Goal: Task Accomplishment & Management: Use online tool/utility

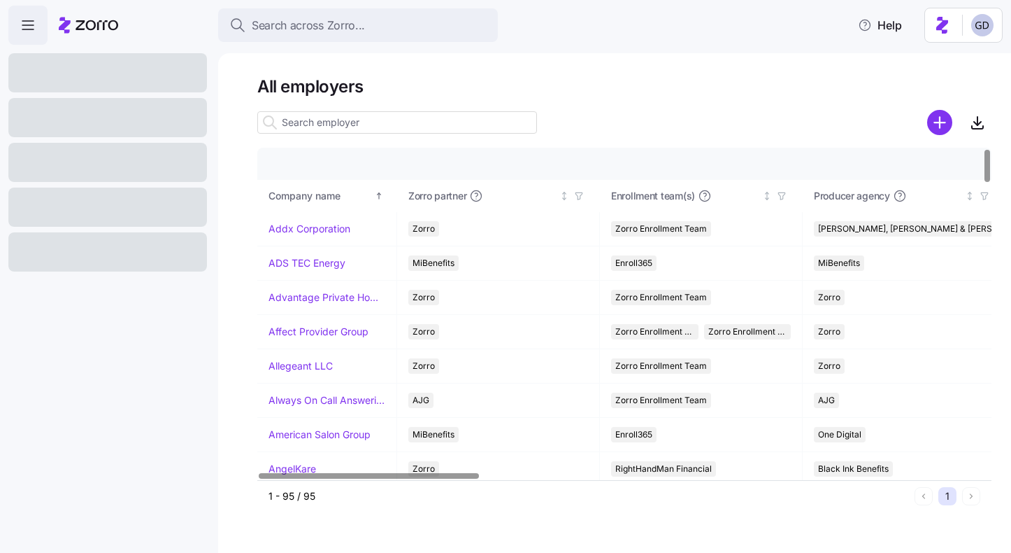
click at [348, 126] on input at bounding box center [397, 122] width 280 height 22
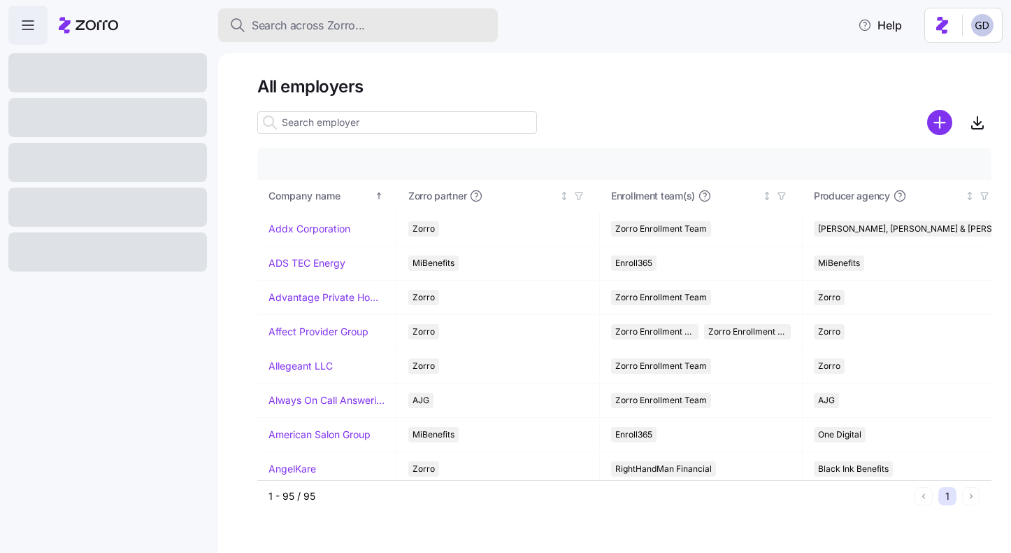
click at [330, 29] on span "Search across Zorro..." at bounding box center [308, 25] width 113 height 17
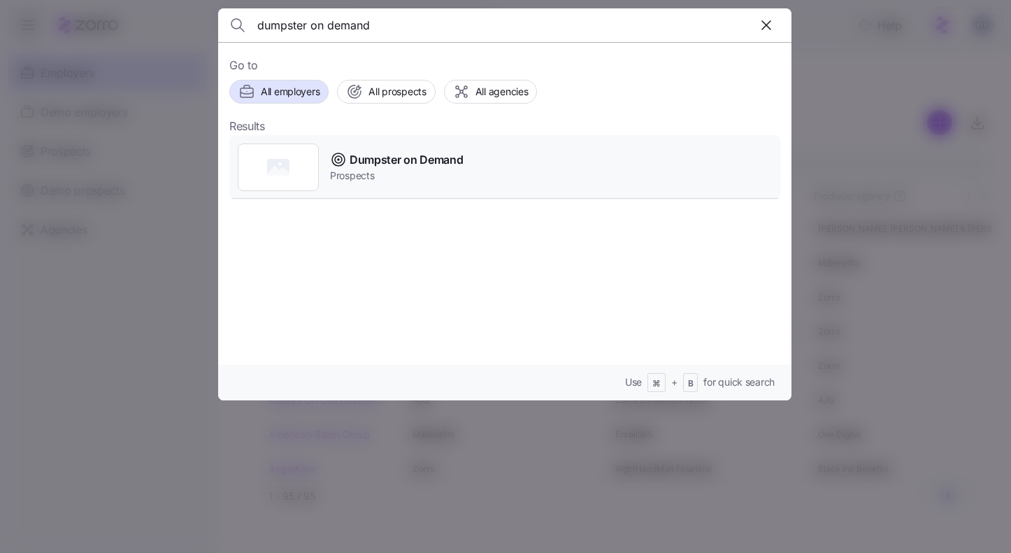
type input "dumpster on demand"
click at [388, 165] on span "Dumpster on Demand" at bounding box center [406, 159] width 113 height 17
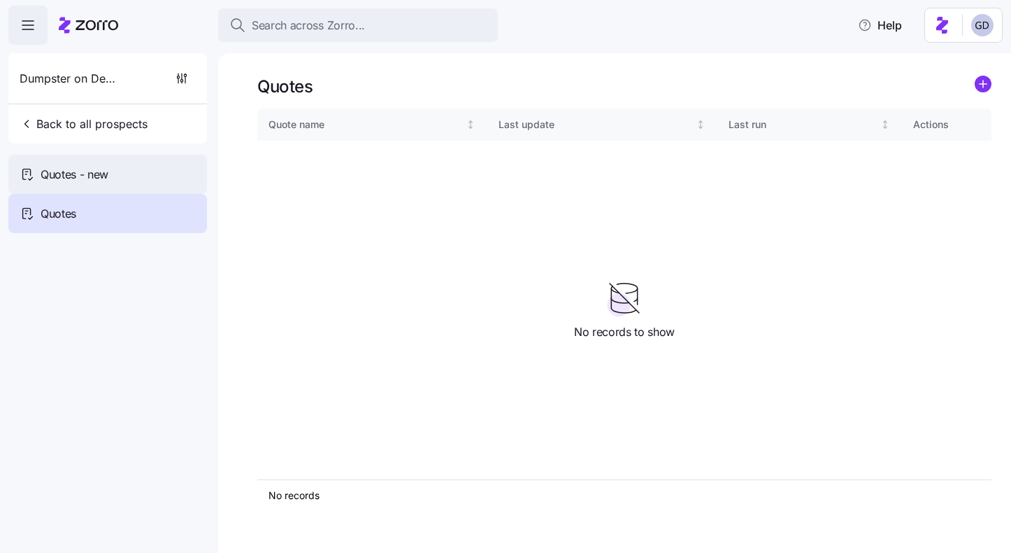
click at [114, 166] on div "Quotes - new" at bounding box center [107, 174] width 199 height 39
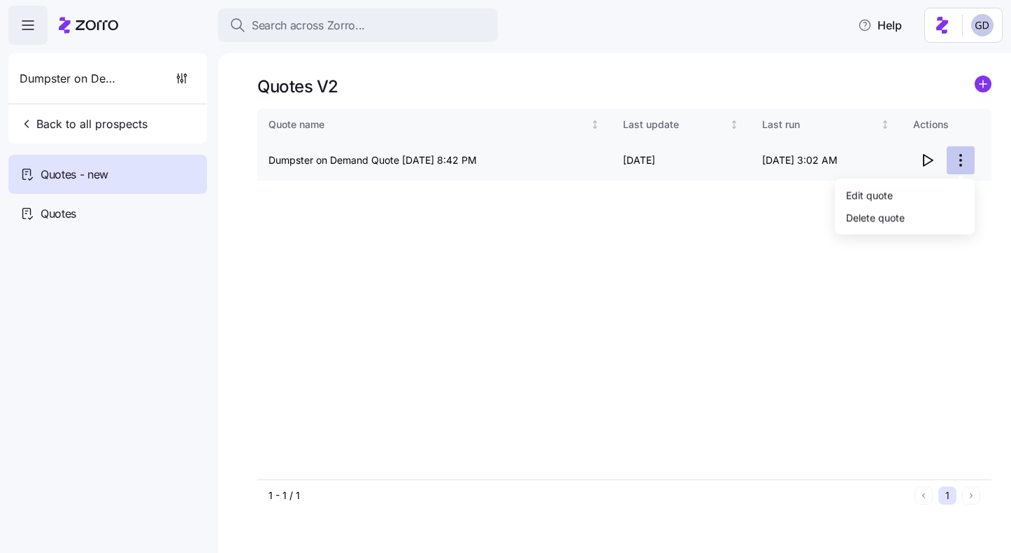
click at [953, 160] on html "Search across Zorro... Help Dumpster on Demand Back to all prospects Quotes - n…" at bounding box center [505, 272] width 1011 height 544
click at [890, 196] on div "Edit quote" at bounding box center [869, 194] width 47 height 15
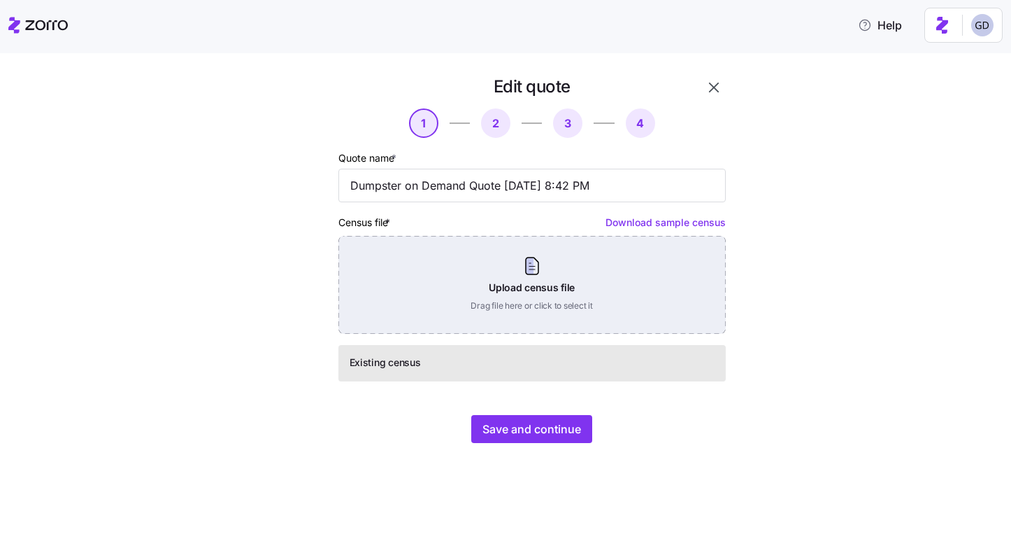
click at [493, 299] on div "Upload census file Drag file here or click to select it" at bounding box center [533, 285] width 388 height 98
click at [525, 258] on div "Upload census file Drag file here or click to select it" at bounding box center [533, 285] width 388 height 98
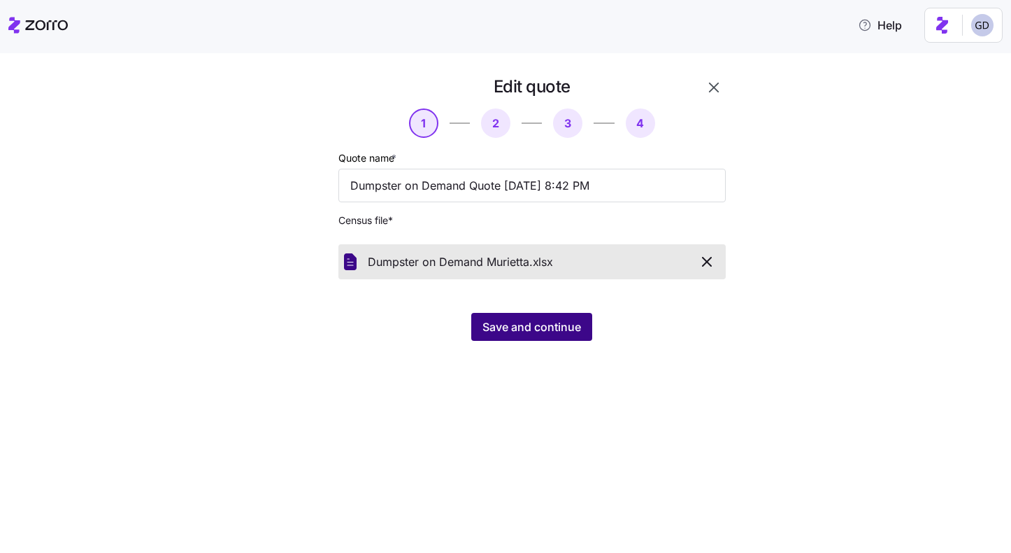
click at [553, 329] on span "Save and continue" at bounding box center [532, 326] width 99 height 17
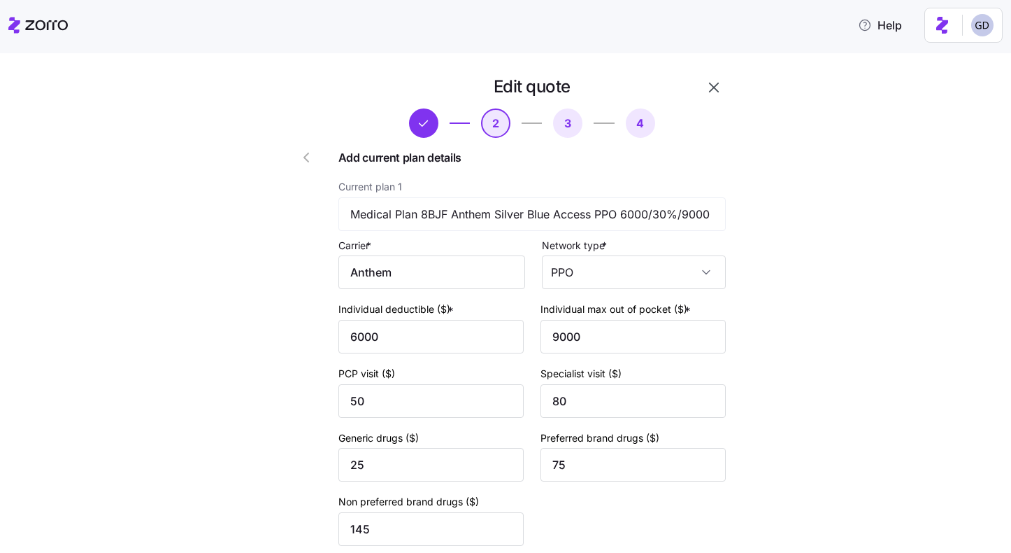
scroll to position [133, 0]
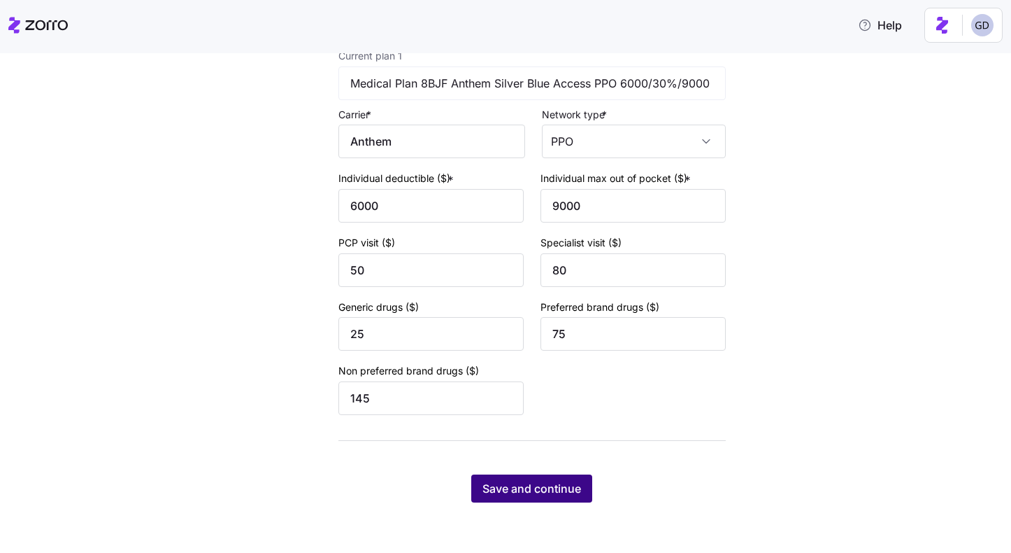
click at [547, 501] on button "Save and continue" at bounding box center [531, 488] width 121 height 28
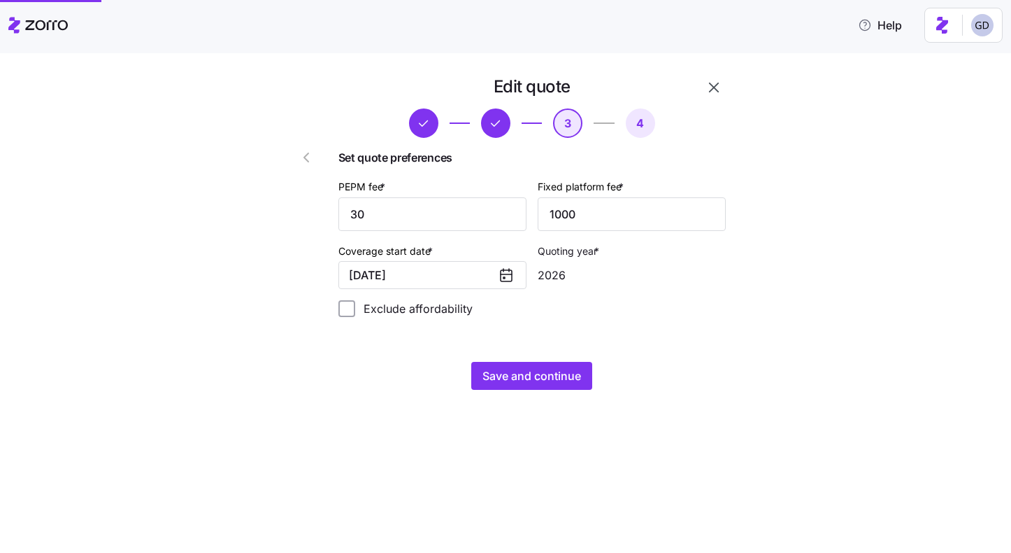
scroll to position [0, 0]
click at [558, 367] on button "Save and continue" at bounding box center [531, 376] width 121 height 28
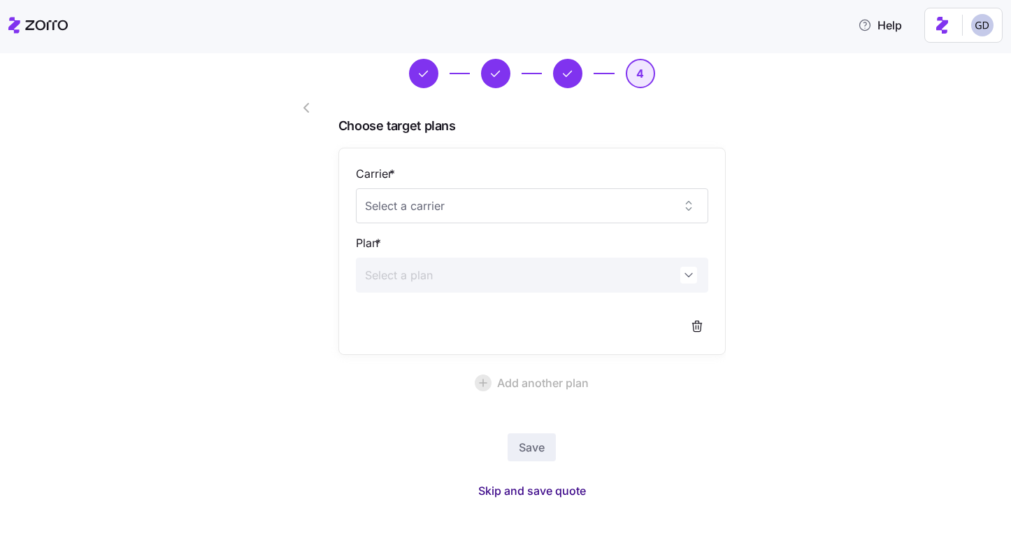
click at [527, 490] on span "Skip and save quote" at bounding box center [532, 490] width 108 height 17
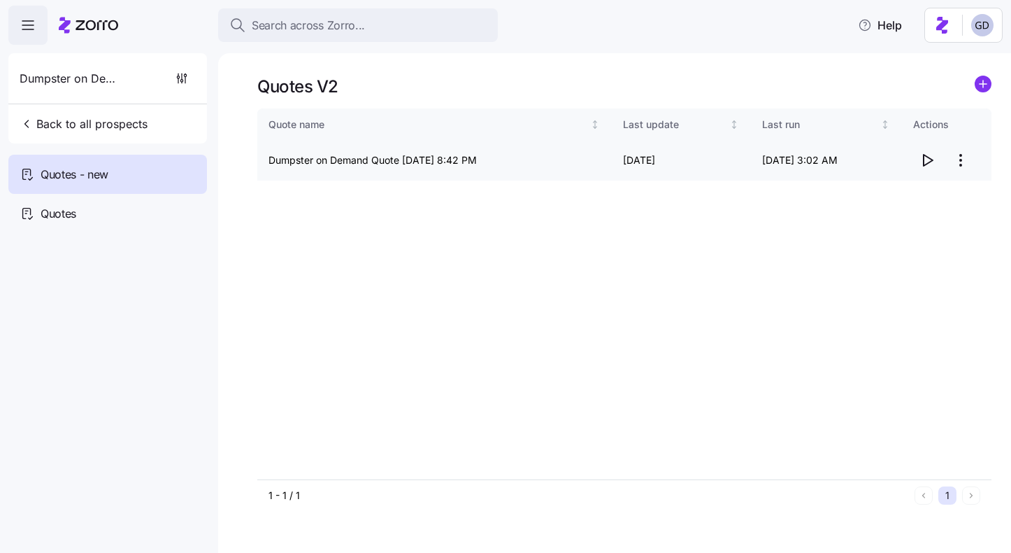
click at [922, 164] on icon "button" at bounding box center [927, 160] width 17 height 17
click at [960, 152] on html "Search across Zorro... Help Dumpster on Demand Back to all prospects Quotes - n…" at bounding box center [505, 272] width 1011 height 544
click at [867, 193] on div "Edit quote" at bounding box center [869, 194] width 47 height 15
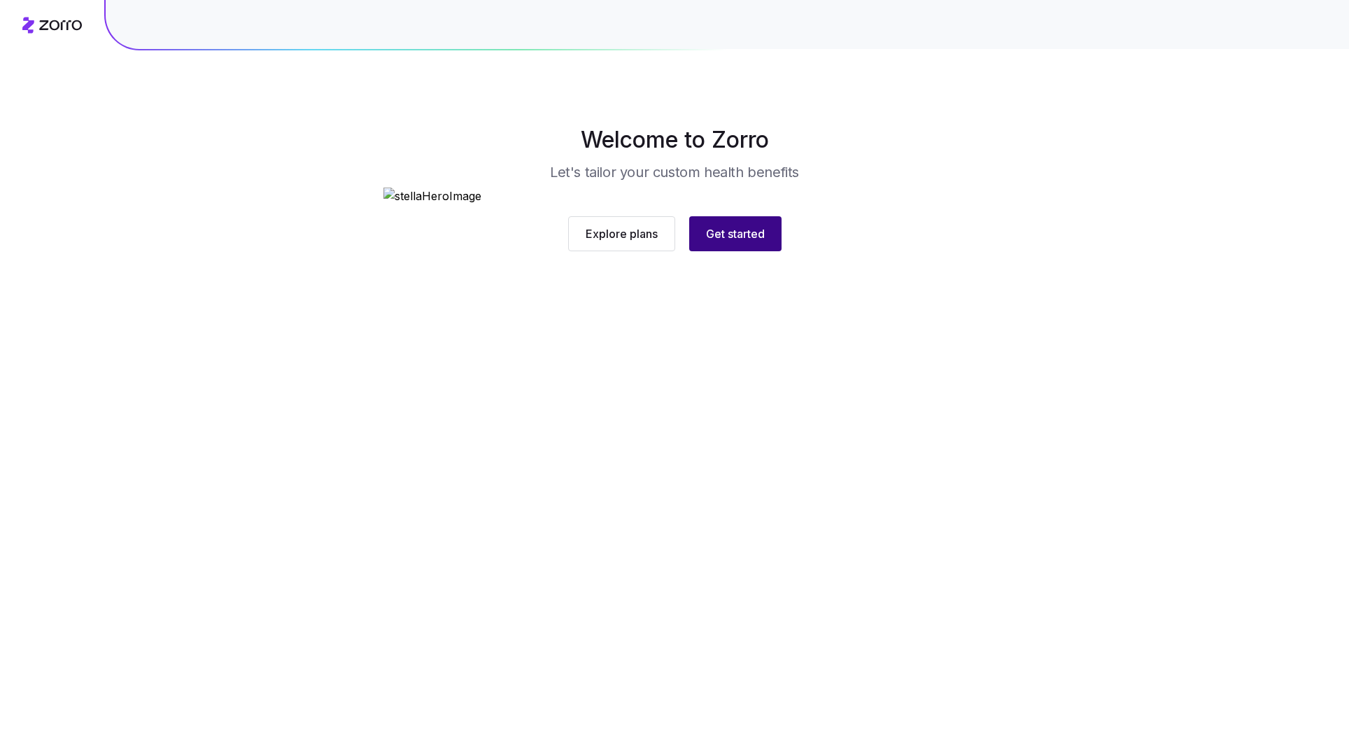
click at [738, 205] on div "Explore plans Get started" at bounding box center [674, 219] width 583 height 64
click at [730, 251] on div "Explore plans Get started" at bounding box center [674, 233] width 583 height 35
click at [778, 251] on button "Get started" at bounding box center [736, 233] width 92 height 35
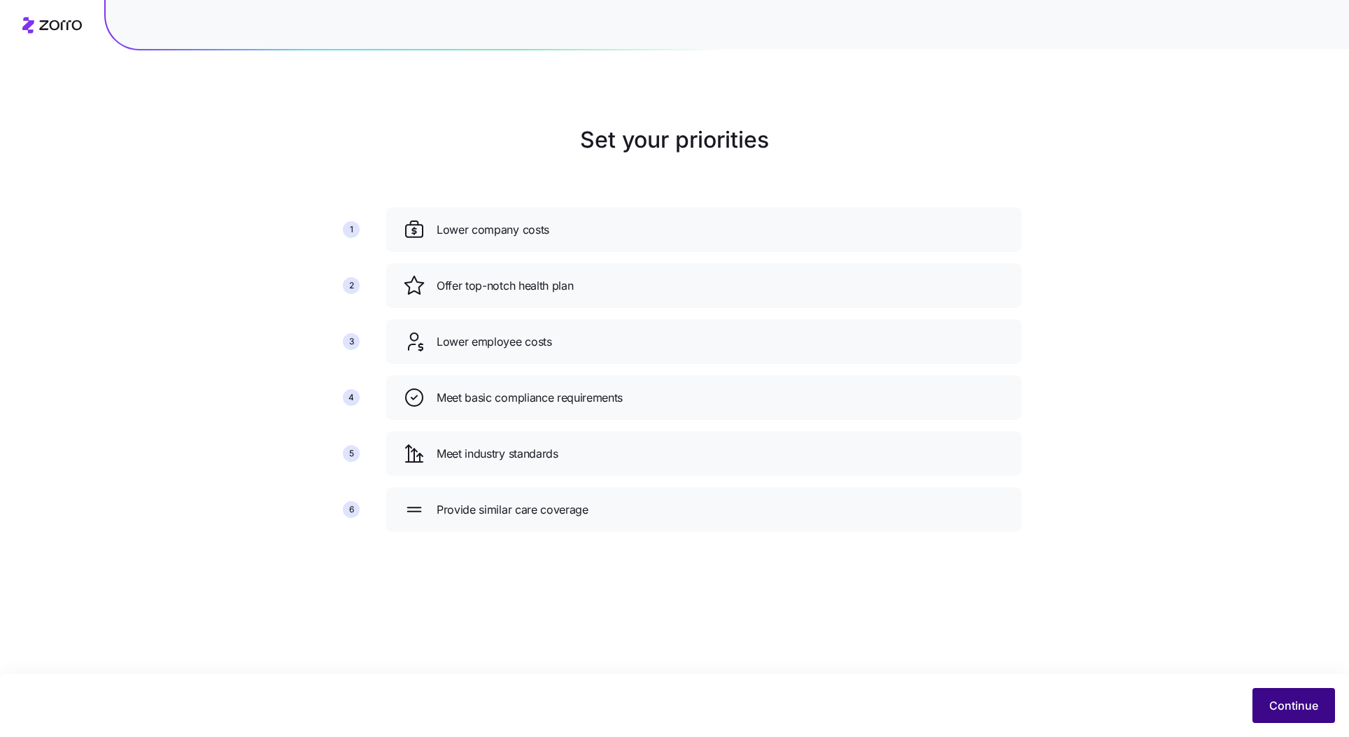
click at [1302, 703] on span "Continue" at bounding box center [1293, 705] width 49 height 17
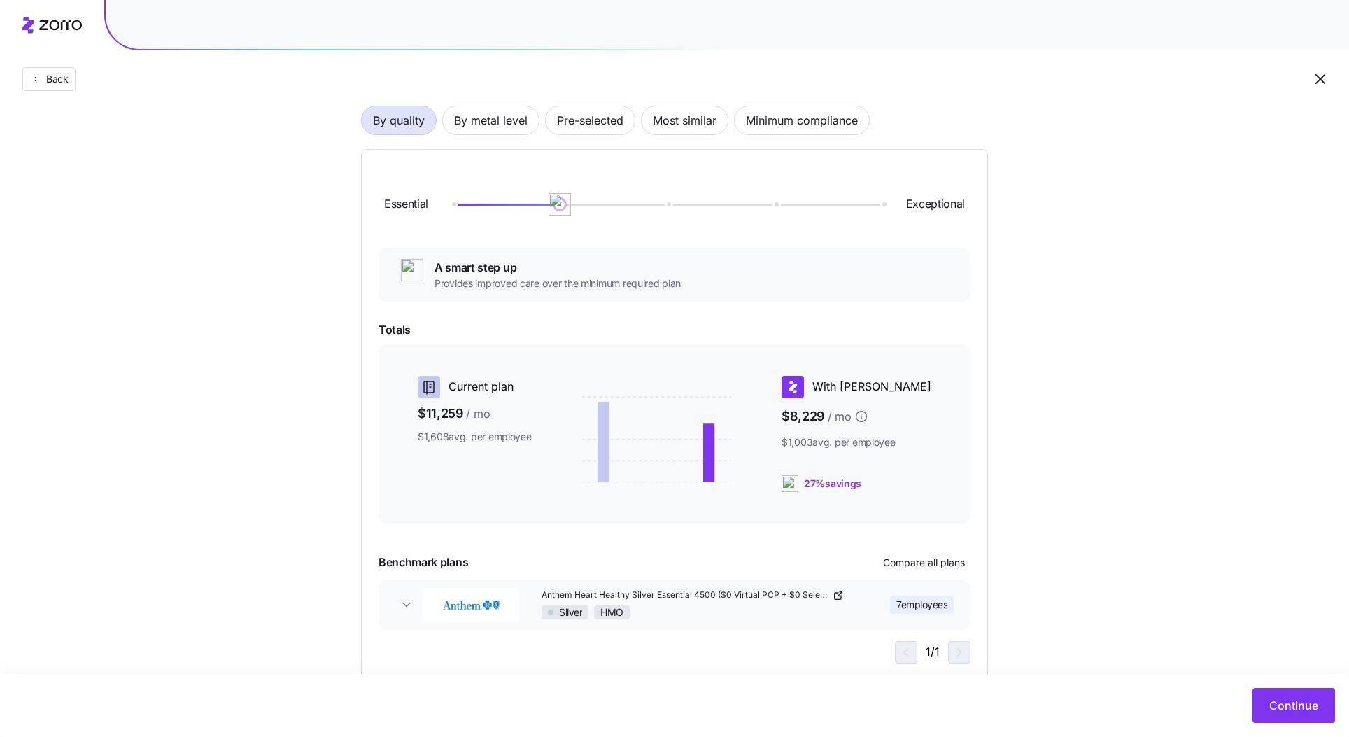
scroll to position [129, 0]
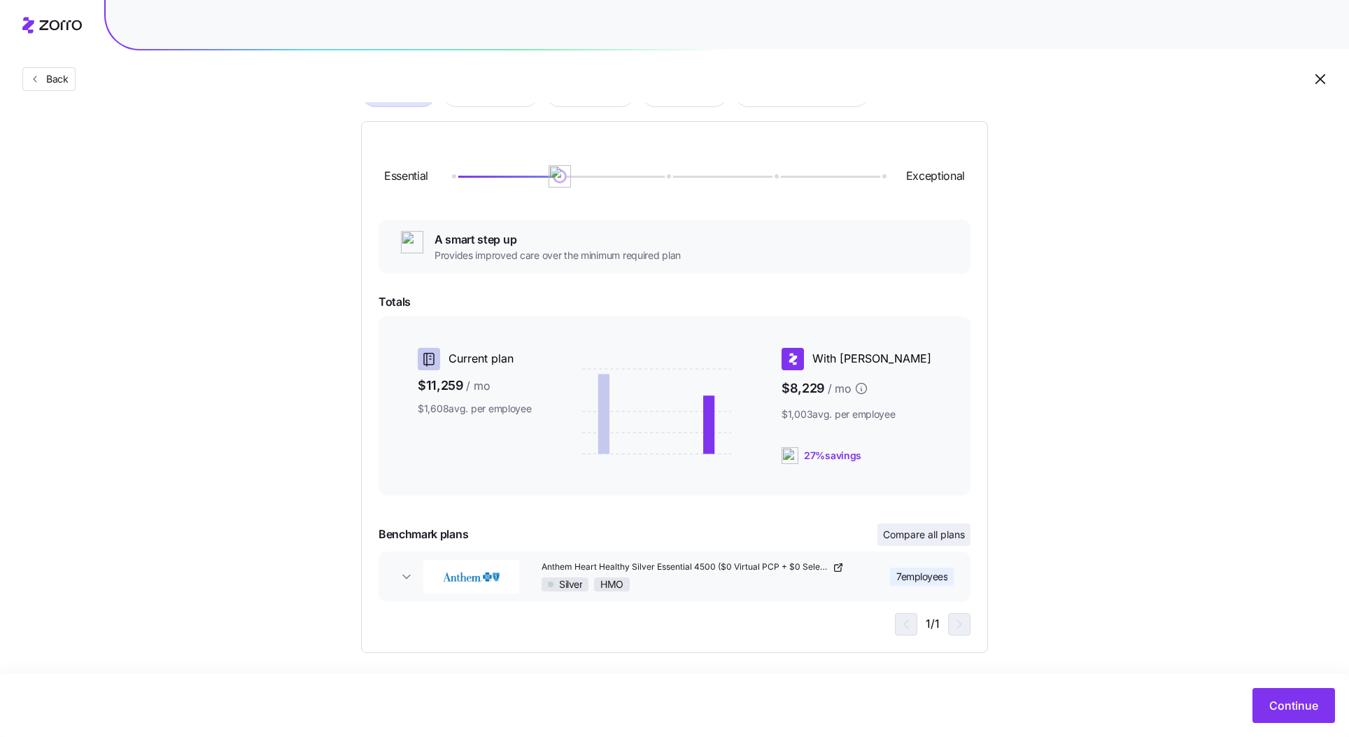
click at [941, 539] on span "Compare all plans" at bounding box center [924, 534] width 82 height 14
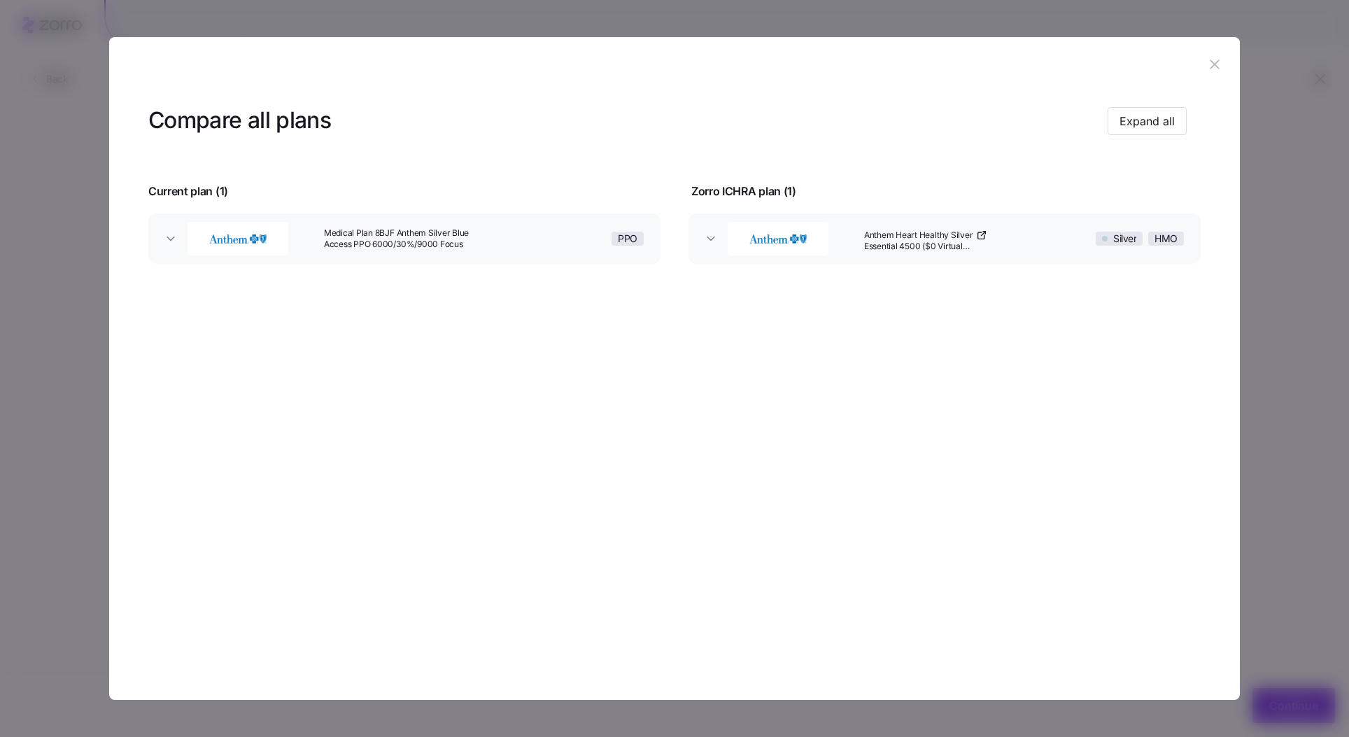
click at [1212, 57] on icon "button" at bounding box center [1214, 64] width 15 height 15
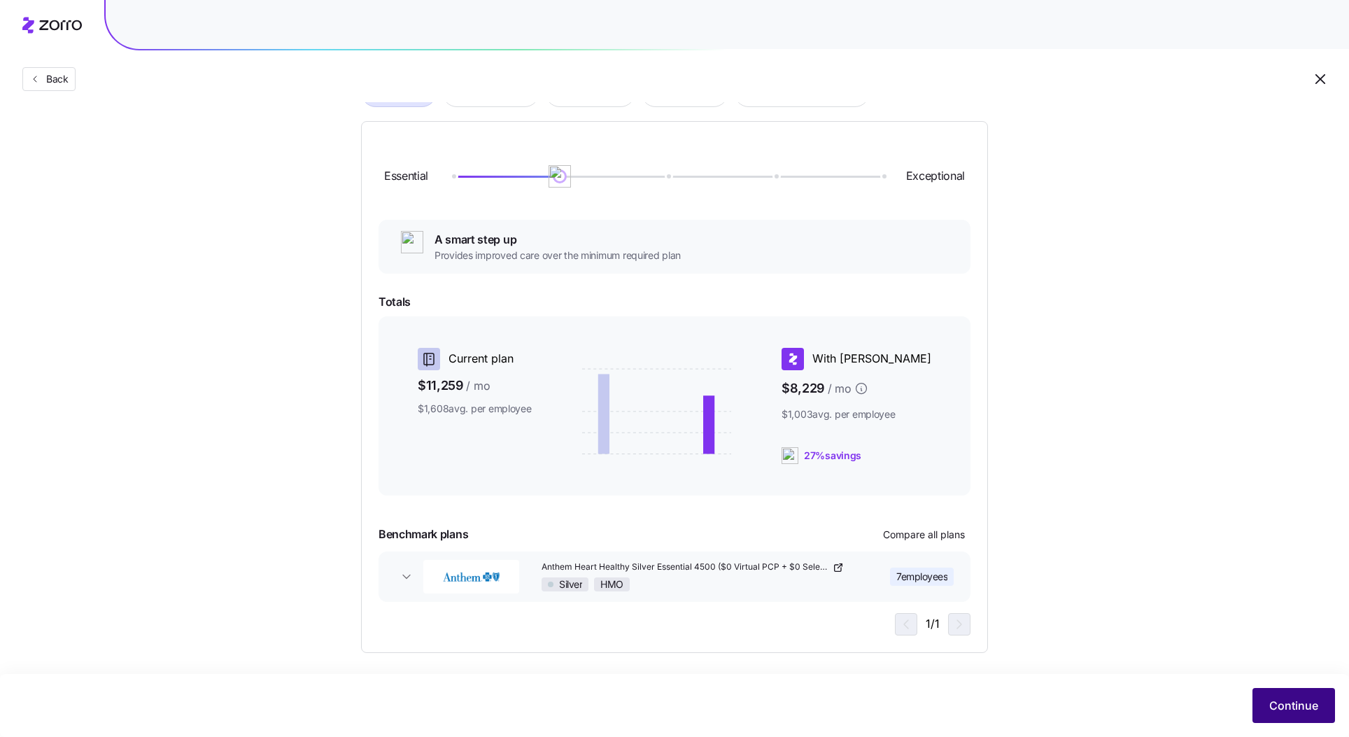
click at [1281, 692] on button "Continue" at bounding box center [1293, 705] width 83 height 35
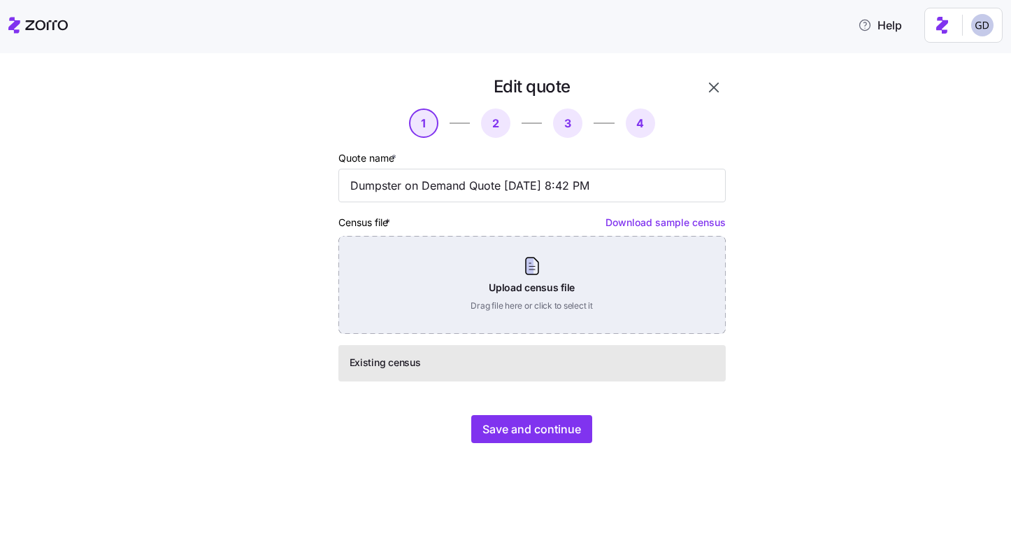
click at [557, 276] on div "Upload census file Drag file here or click to select it" at bounding box center [533, 285] width 388 height 98
click at [464, 255] on div "Upload census file Drag file here or click to select it" at bounding box center [533, 285] width 388 height 98
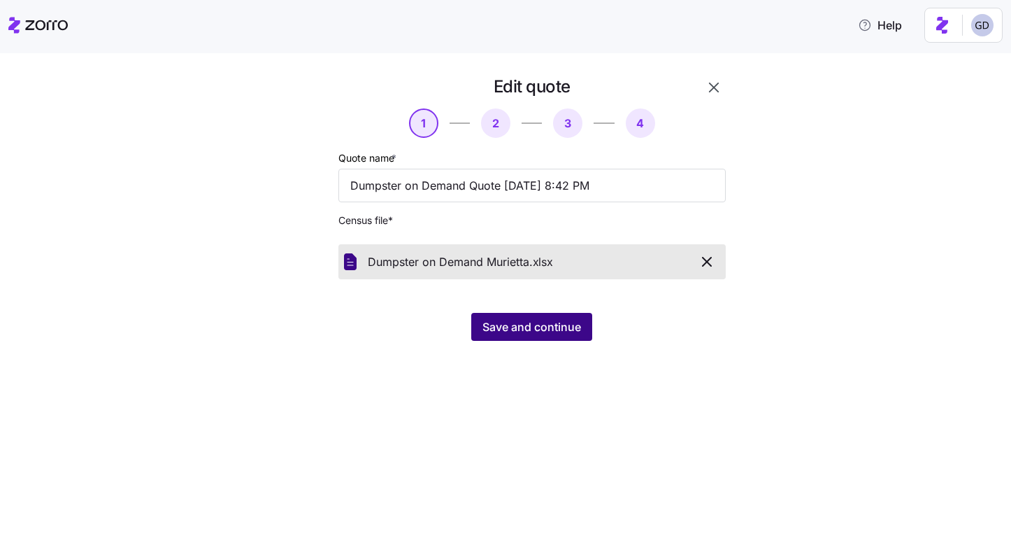
click at [553, 337] on button "Save and continue" at bounding box center [531, 327] width 121 height 28
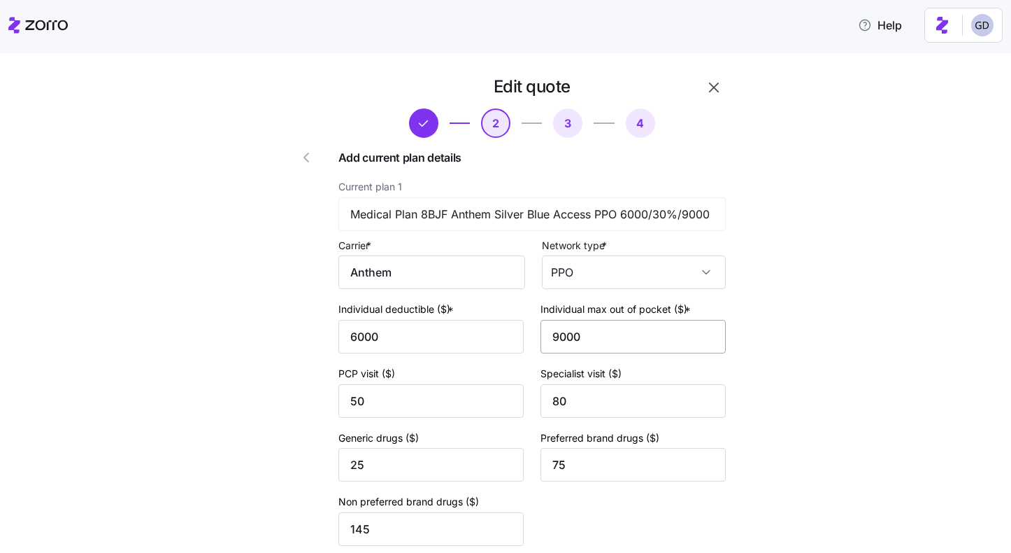
scroll to position [133, 0]
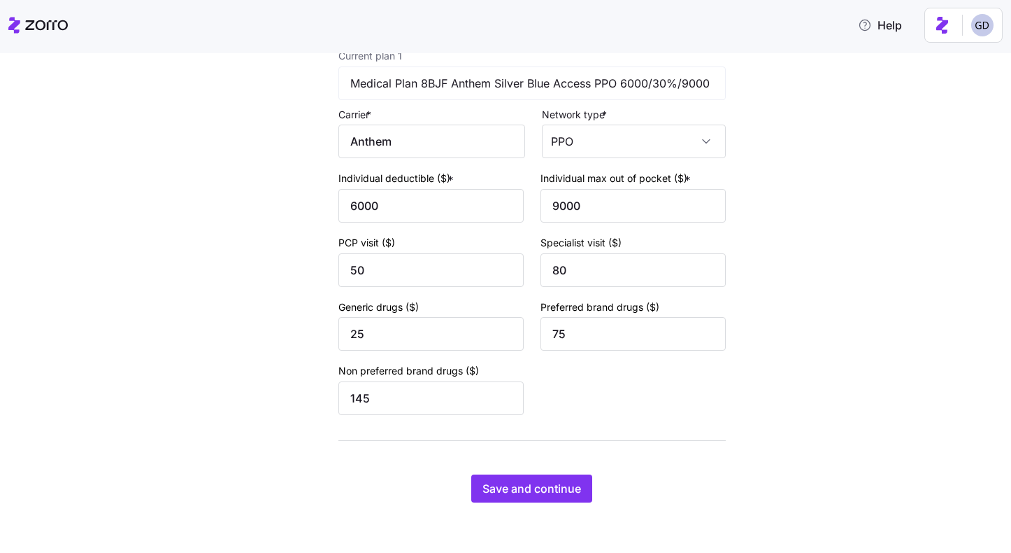
click at [547, 469] on div "Edit quote 2 3 4 Add current plan details Current plan 1 Medical Plan 8BJF Anth…" at bounding box center [532, 223] width 399 height 569
click at [544, 483] on span "Save and continue" at bounding box center [532, 488] width 99 height 17
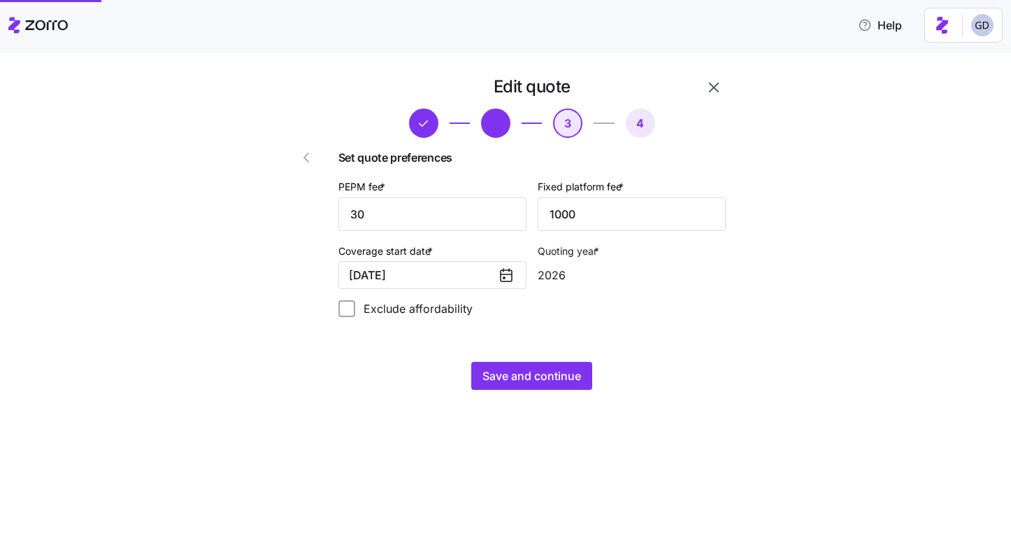
scroll to position [0, 0]
click at [530, 383] on span "Save and continue" at bounding box center [532, 375] width 99 height 17
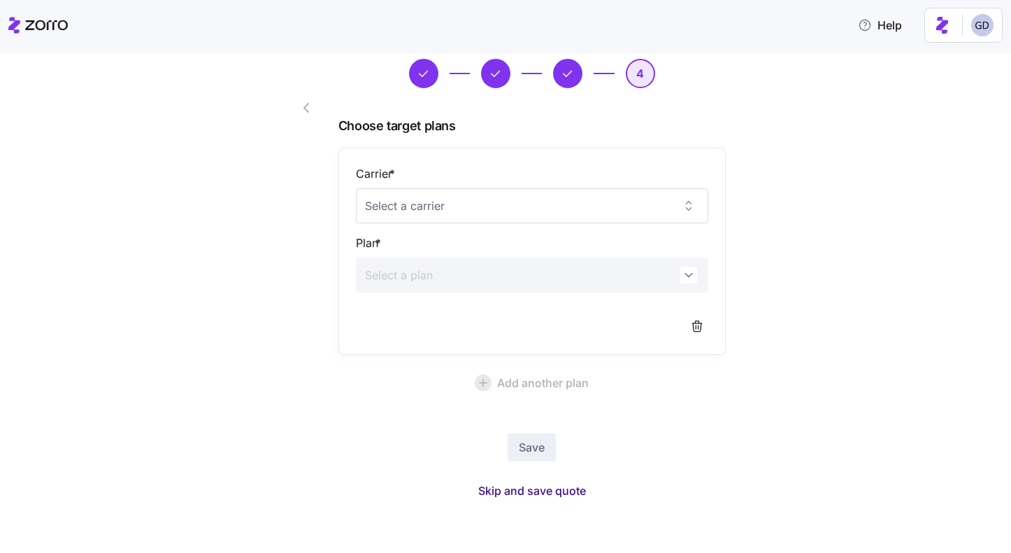
click at [523, 494] on span "Skip and save quote" at bounding box center [532, 490] width 108 height 17
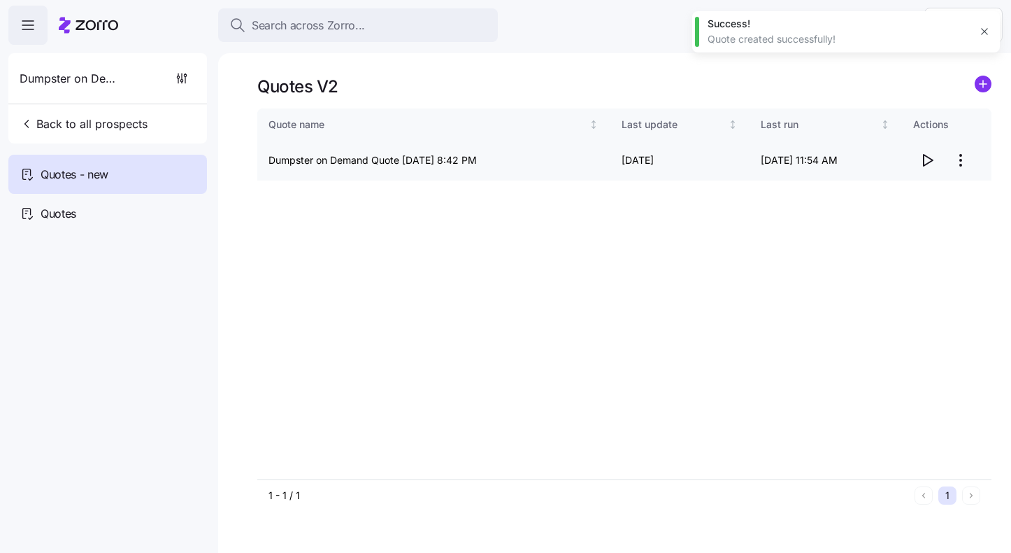
click at [923, 163] on icon "button" at bounding box center [927, 160] width 17 height 17
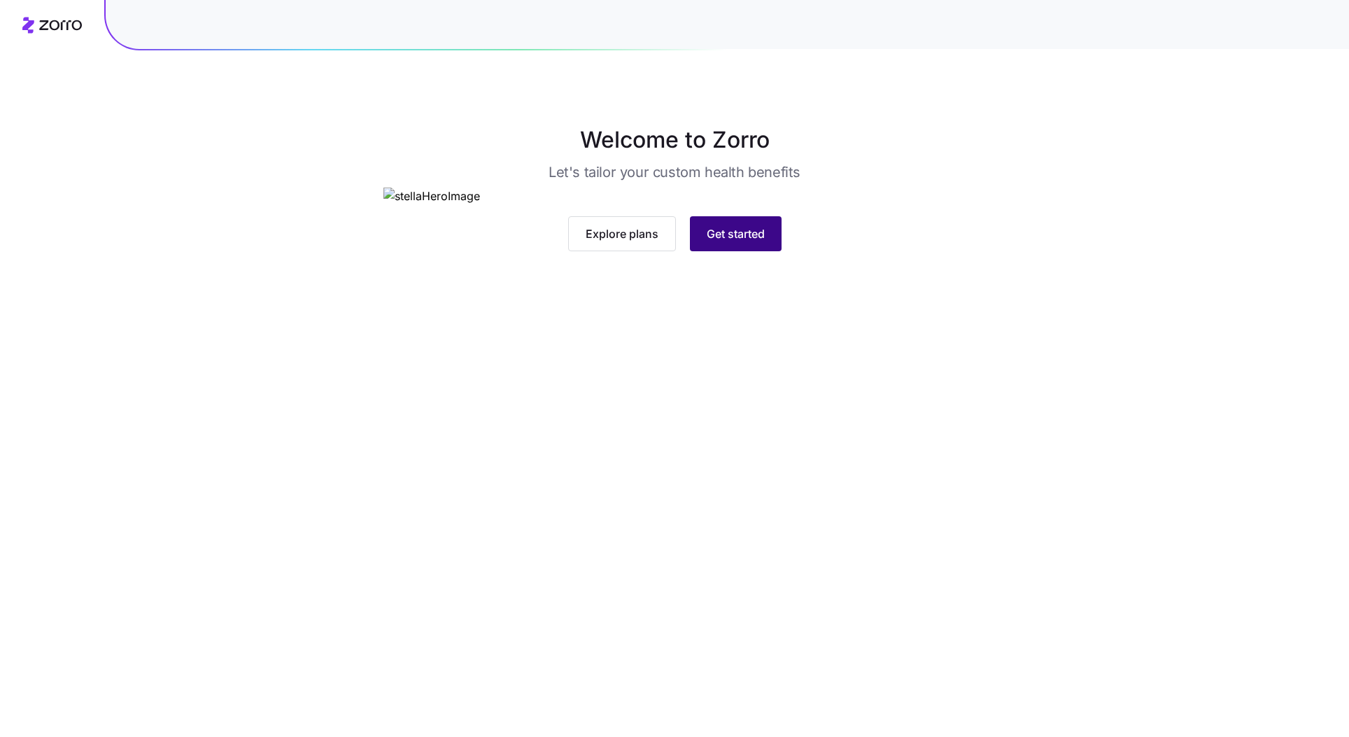
click at [743, 242] on span "Get started" at bounding box center [735, 233] width 58 height 17
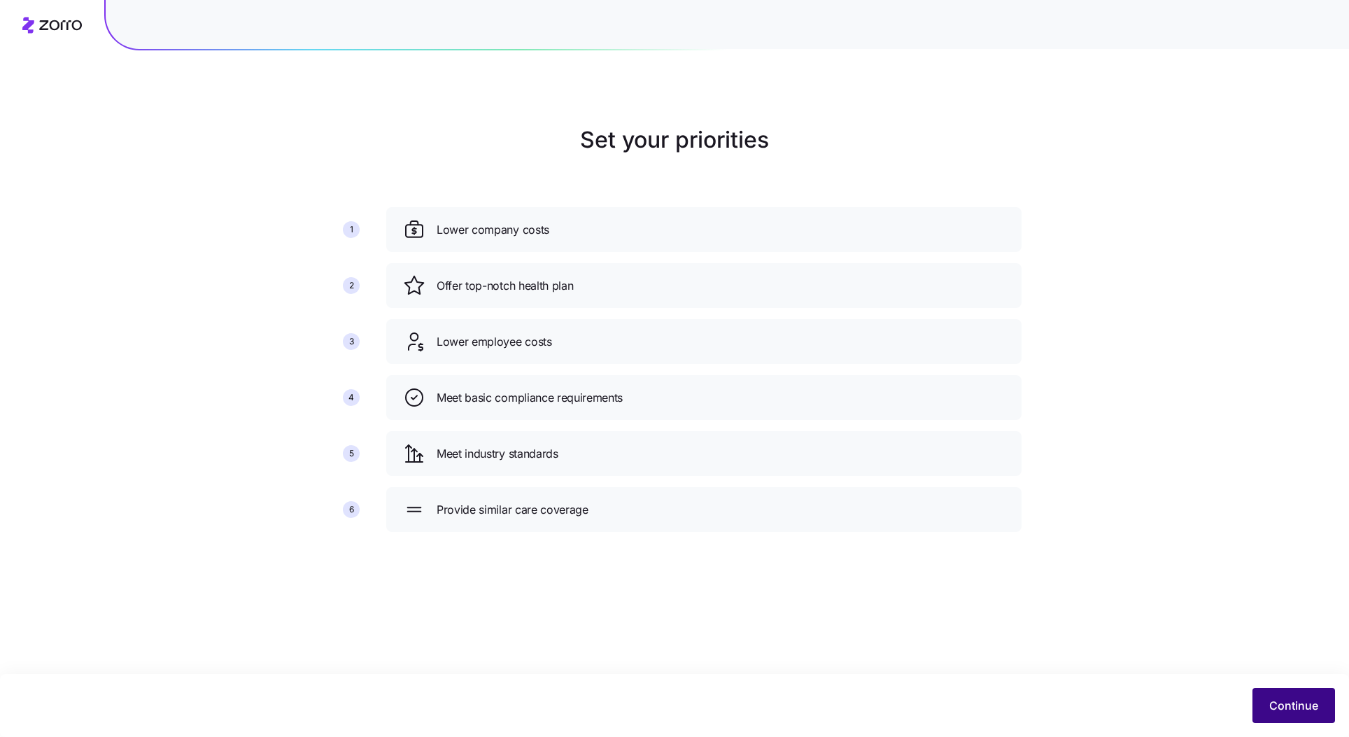
click at [1324, 704] on button "Continue" at bounding box center [1293, 705] width 83 height 35
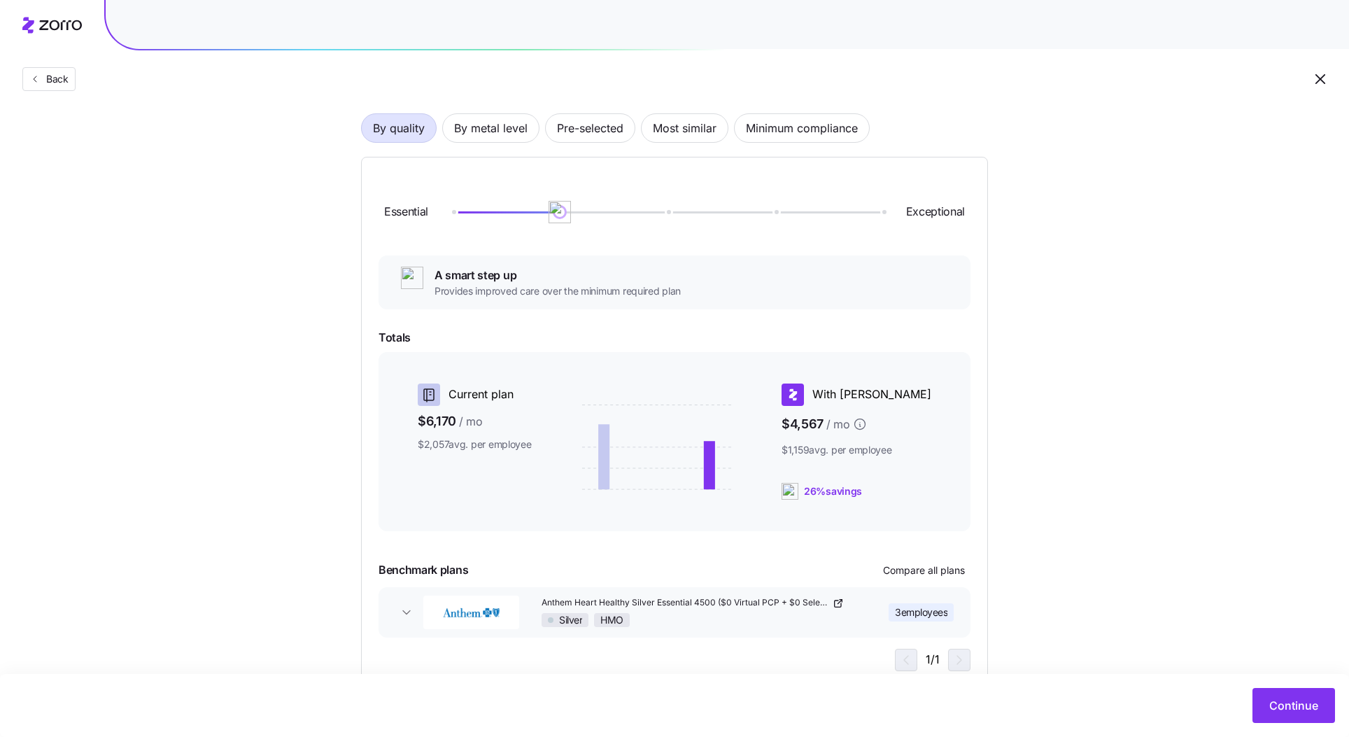
scroll to position [83, 0]
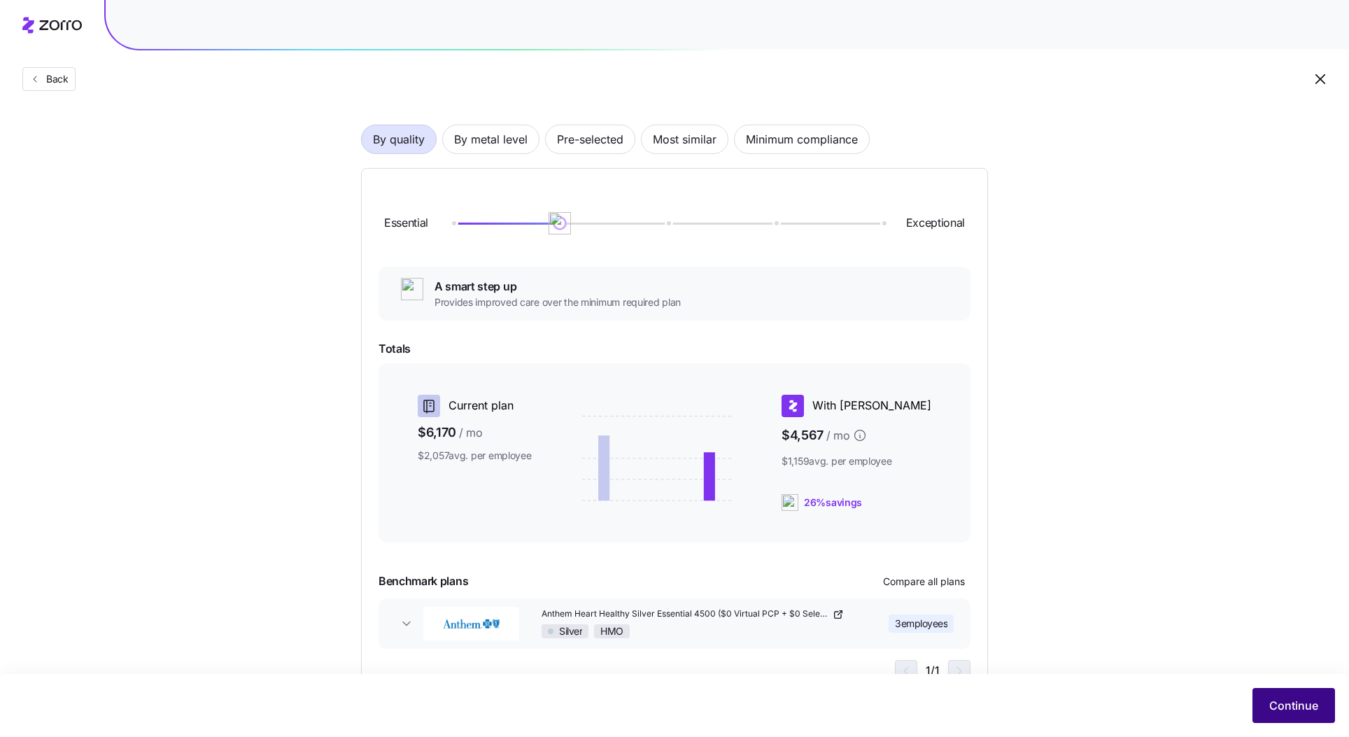
click at [1282, 701] on span "Continue" at bounding box center [1293, 705] width 49 height 17
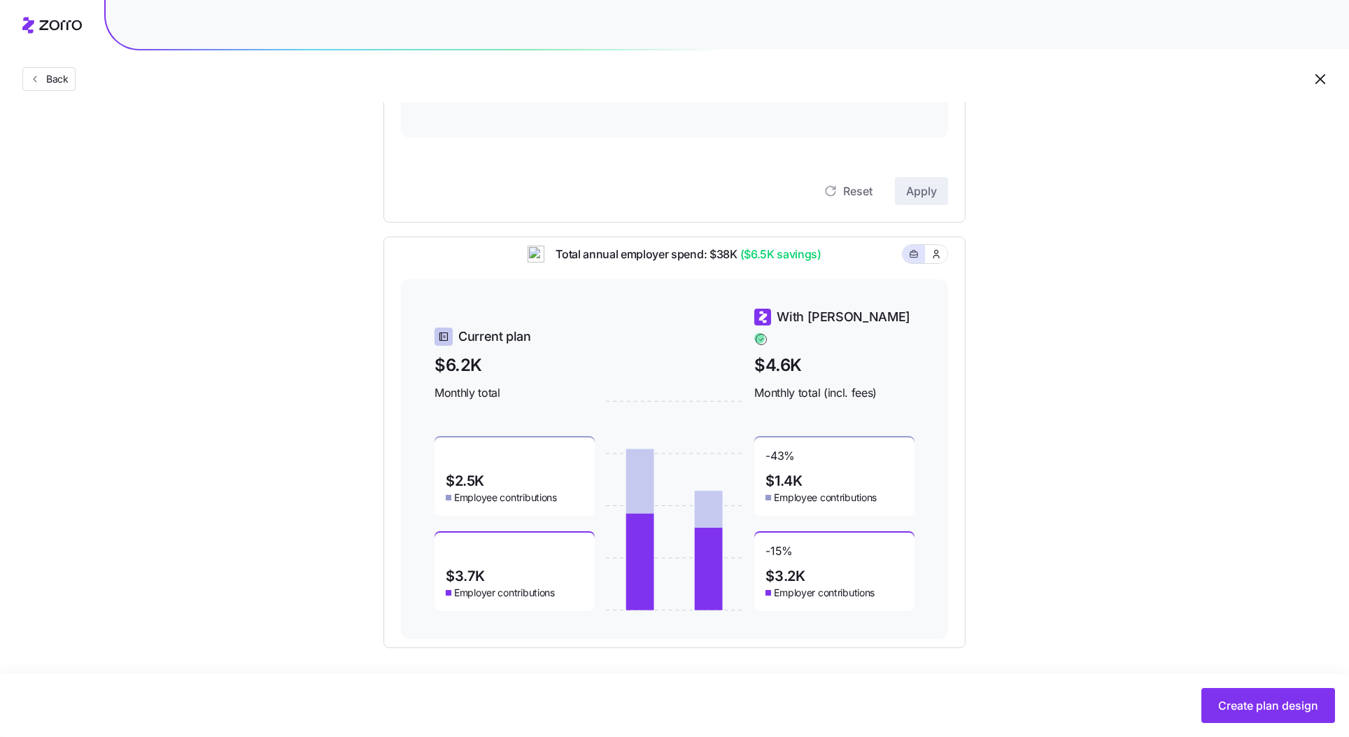
scroll to position [306, 0]
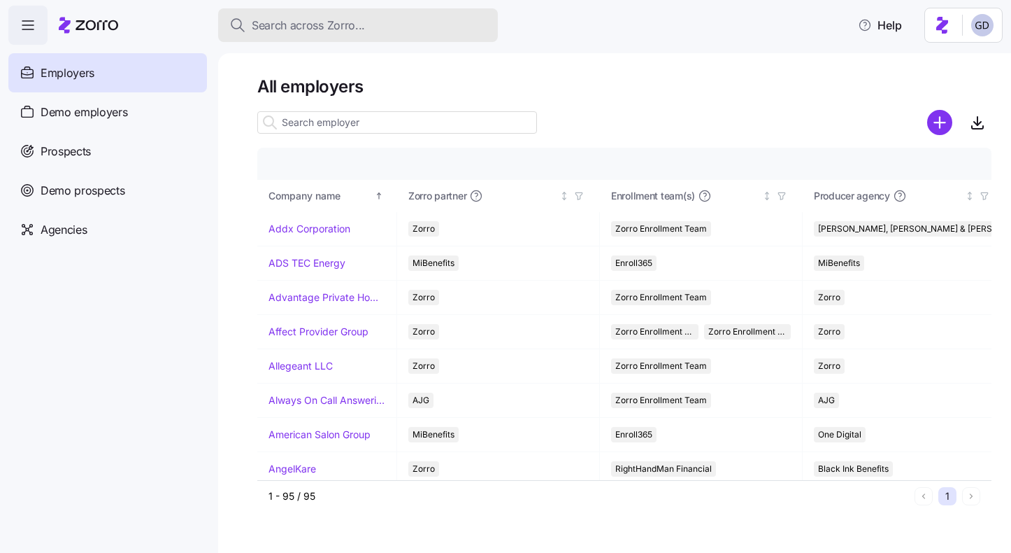
click at [343, 21] on span "Search across Zorro..." at bounding box center [308, 25] width 113 height 17
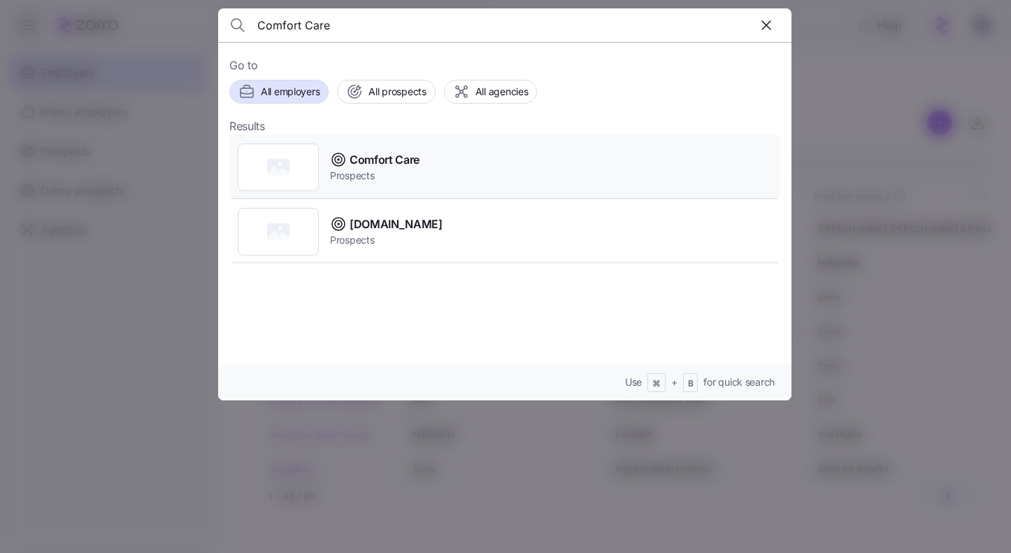
type input "Comfort Care"
click at [385, 160] on span "Comfort Care" at bounding box center [385, 159] width 70 height 17
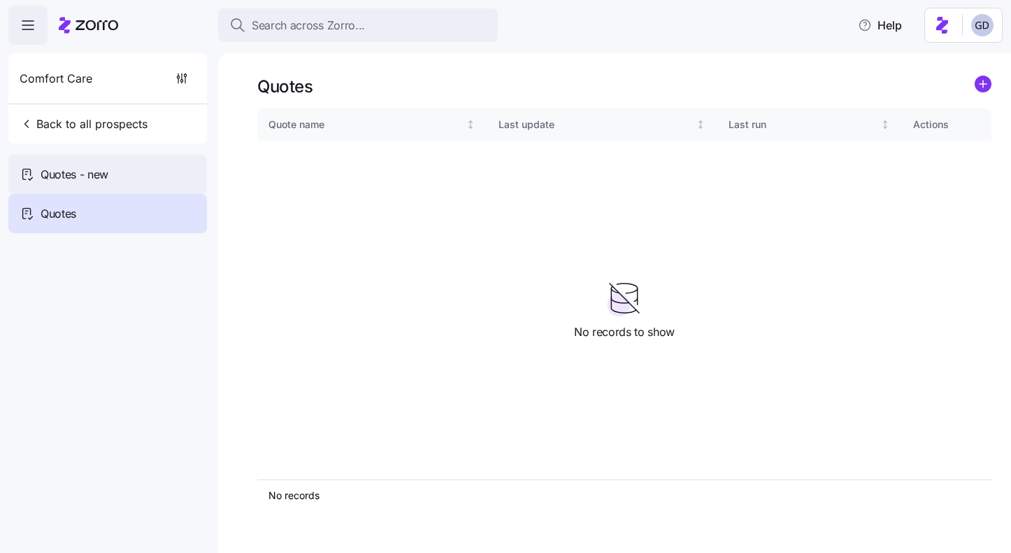
click at [93, 168] on span "Quotes - new" at bounding box center [75, 174] width 68 height 17
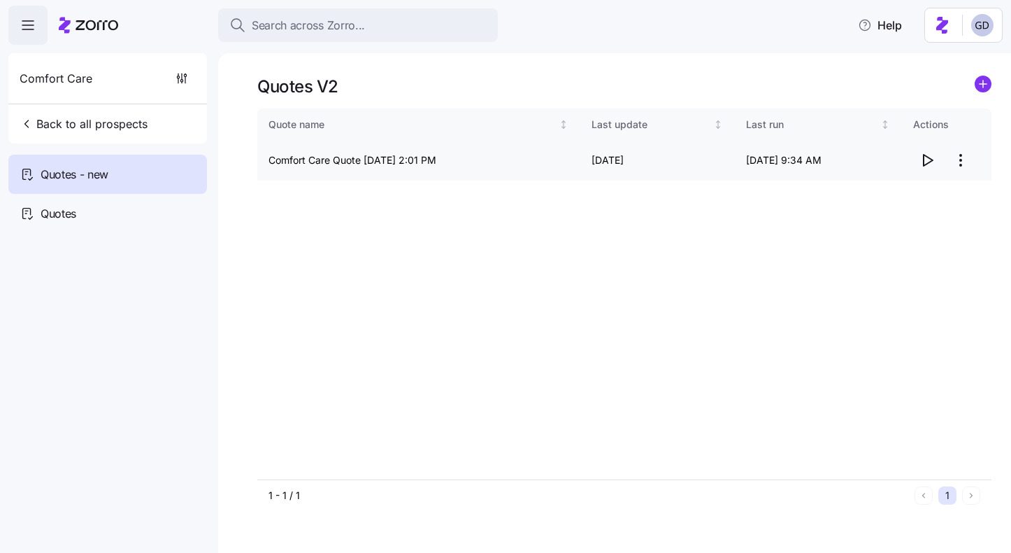
click at [924, 160] on icon "button" at bounding box center [928, 160] width 9 height 11
click at [960, 162] on html "Search across Zorro... Help Comfort Care Back to all prospects Quotes - new Quo…" at bounding box center [505, 272] width 1011 height 544
click at [891, 191] on div "Edit quote" at bounding box center [869, 194] width 47 height 15
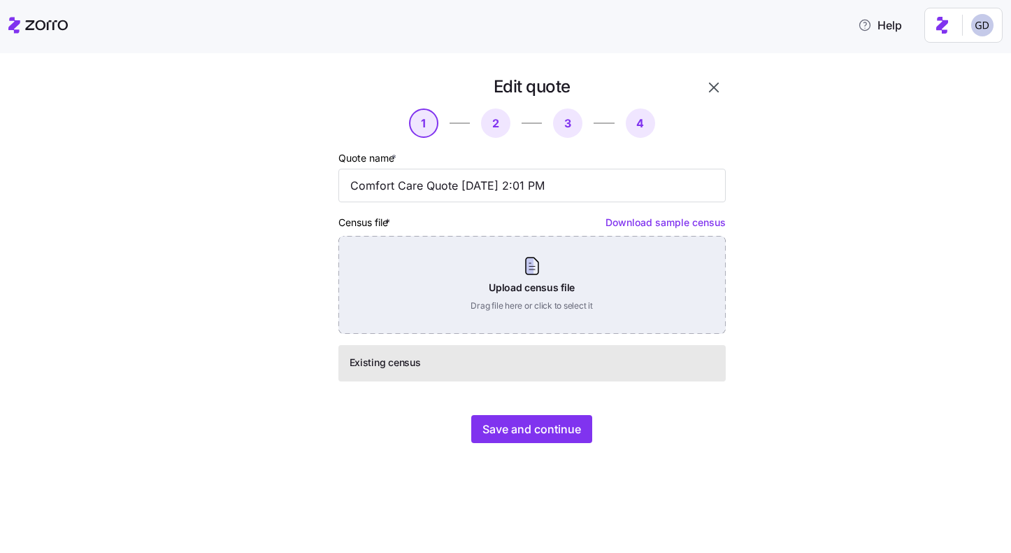
click at [536, 303] on div "Upload census file Drag file here or click to select it" at bounding box center [533, 285] width 388 height 98
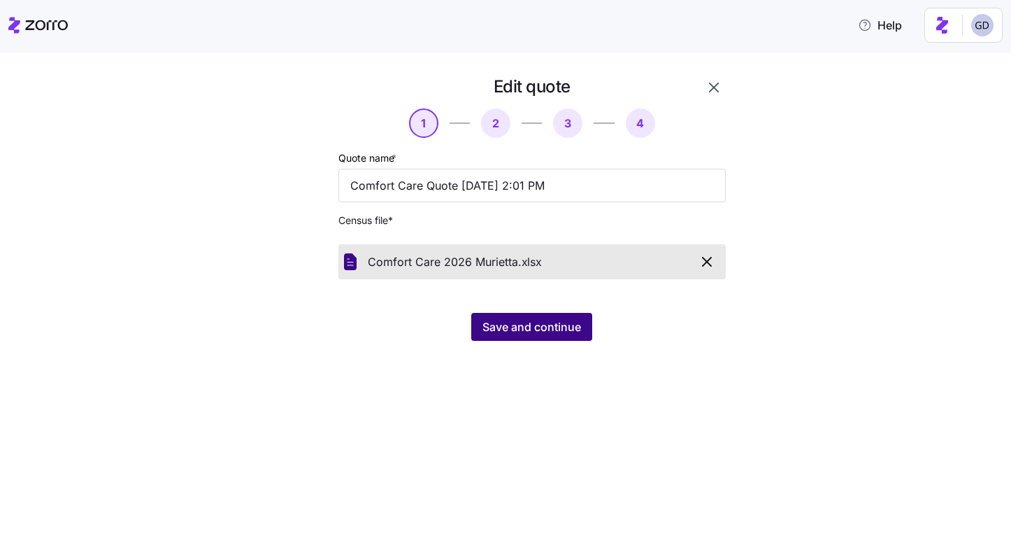
click at [569, 332] on span "Save and continue" at bounding box center [532, 326] width 99 height 17
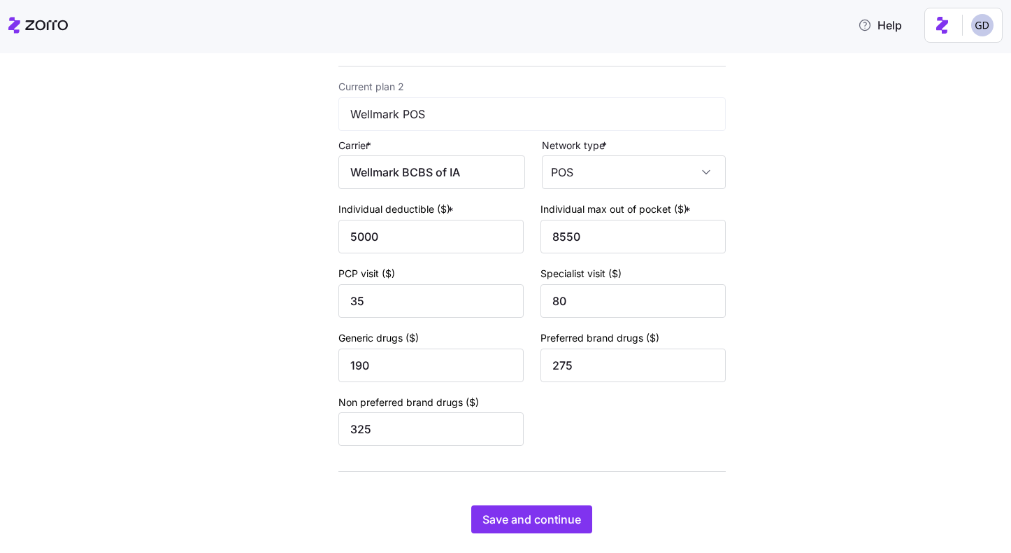
scroll to position [540, 0]
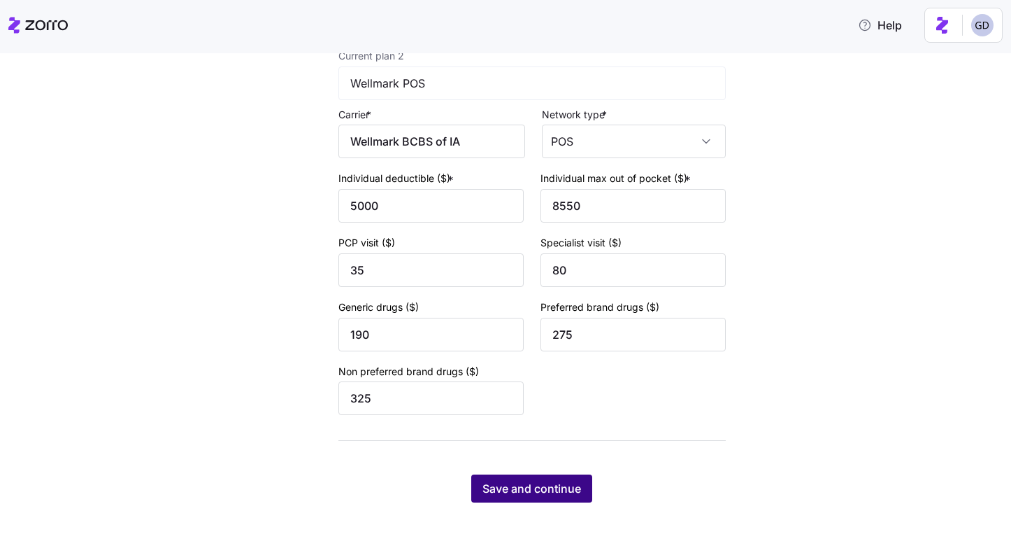
click at [549, 489] on span "Save and continue" at bounding box center [532, 488] width 99 height 17
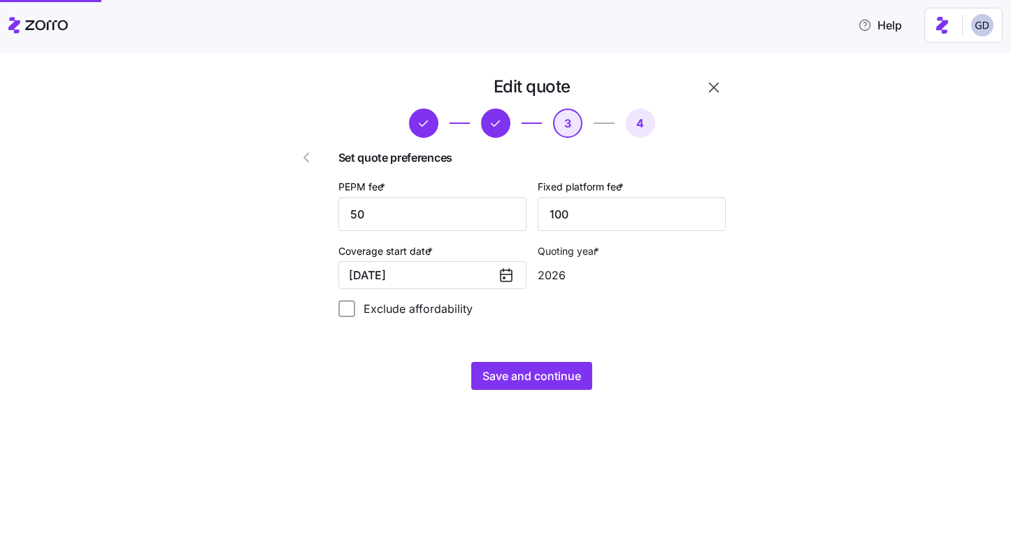
scroll to position [0, 0]
click at [520, 380] on span "Save and continue" at bounding box center [532, 375] width 99 height 17
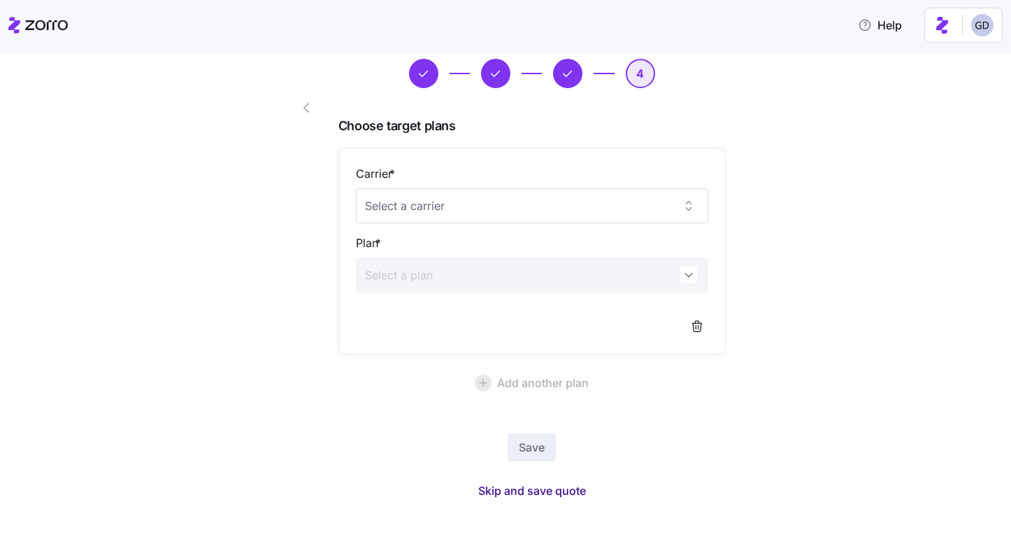
click at [538, 499] on button "Skip and save quote" at bounding box center [532, 490] width 130 height 25
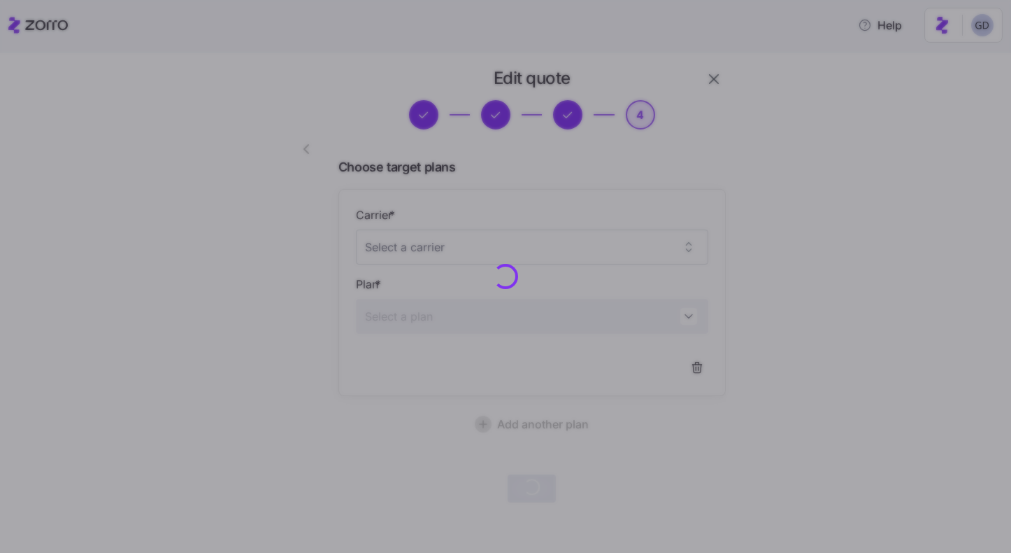
scroll to position [8, 0]
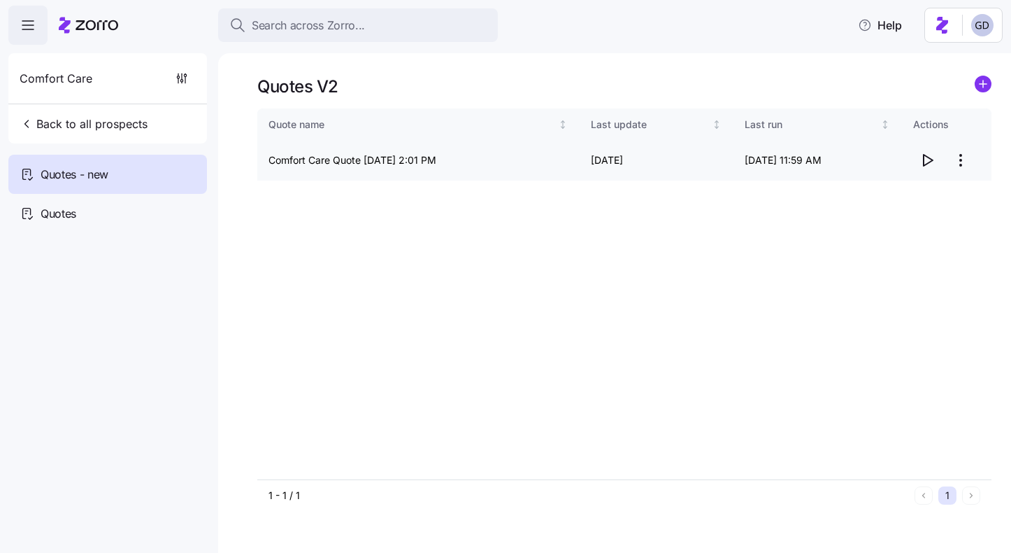
click at [930, 159] on icon "button" at bounding box center [927, 160] width 17 height 17
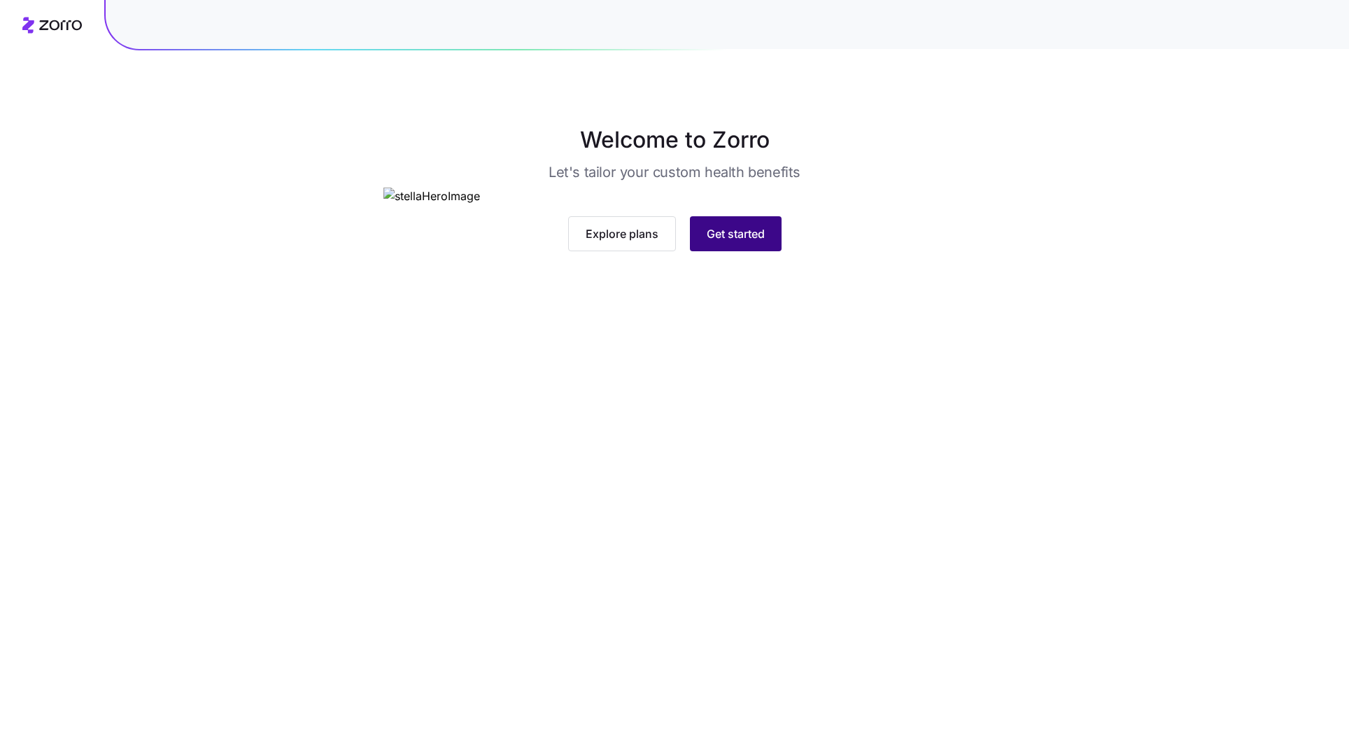
click at [739, 251] on button "Get started" at bounding box center [736, 233] width 92 height 35
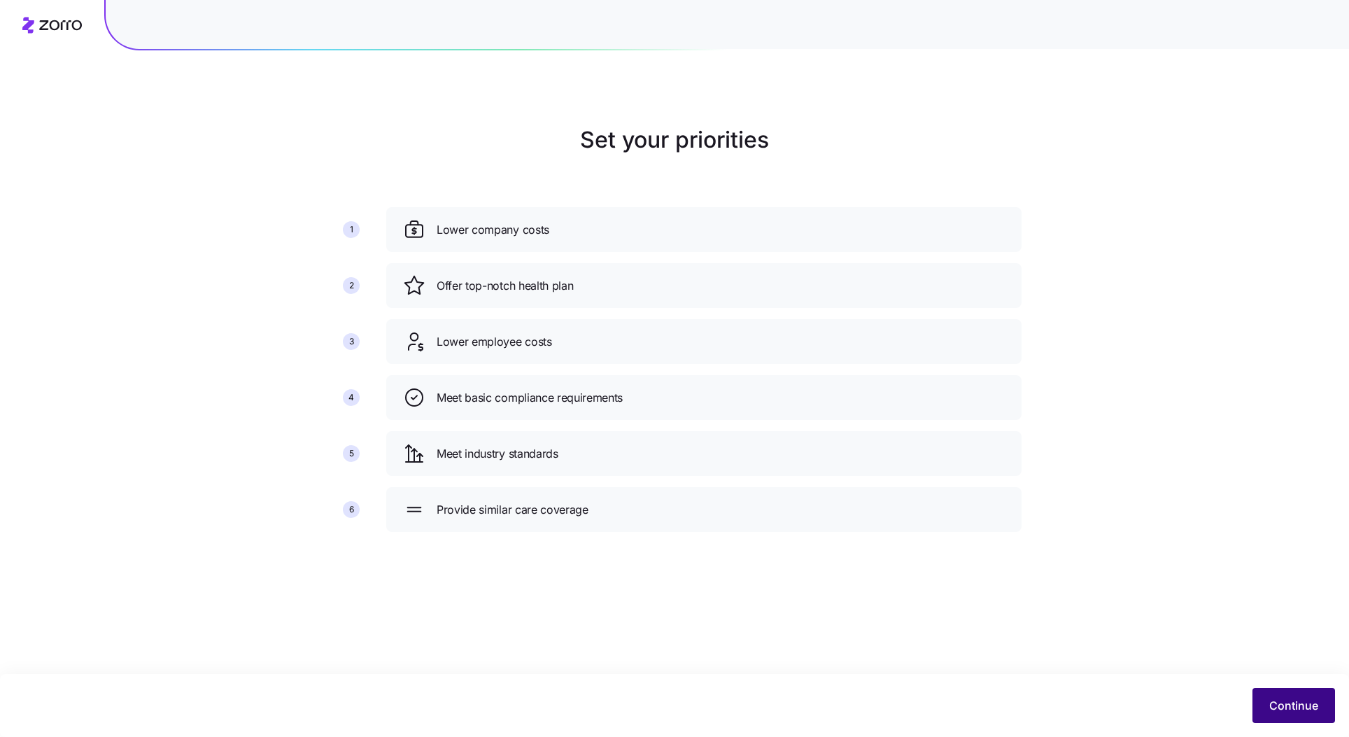
click at [1299, 706] on span "Continue" at bounding box center [1293, 705] width 49 height 17
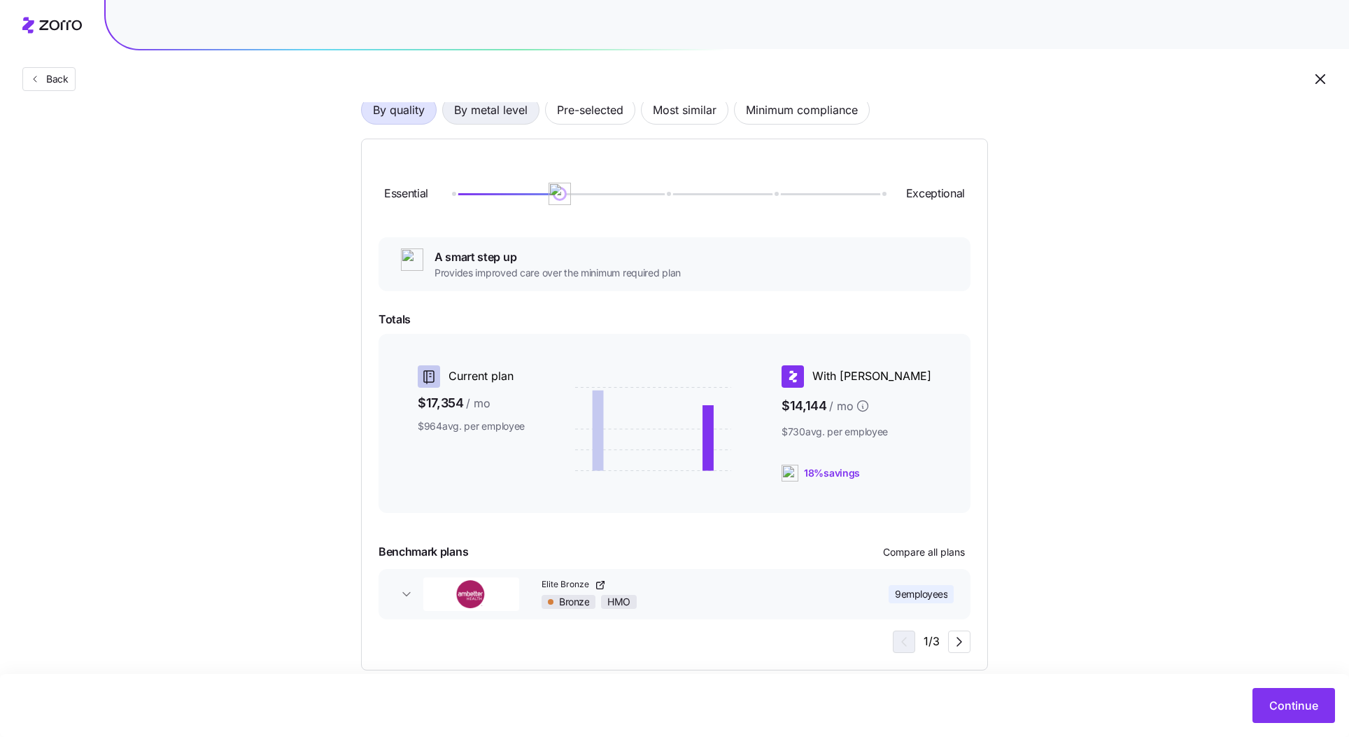
click at [505, 105] on span "By metal level" at bounding box center [490, 110] width 73 height 28
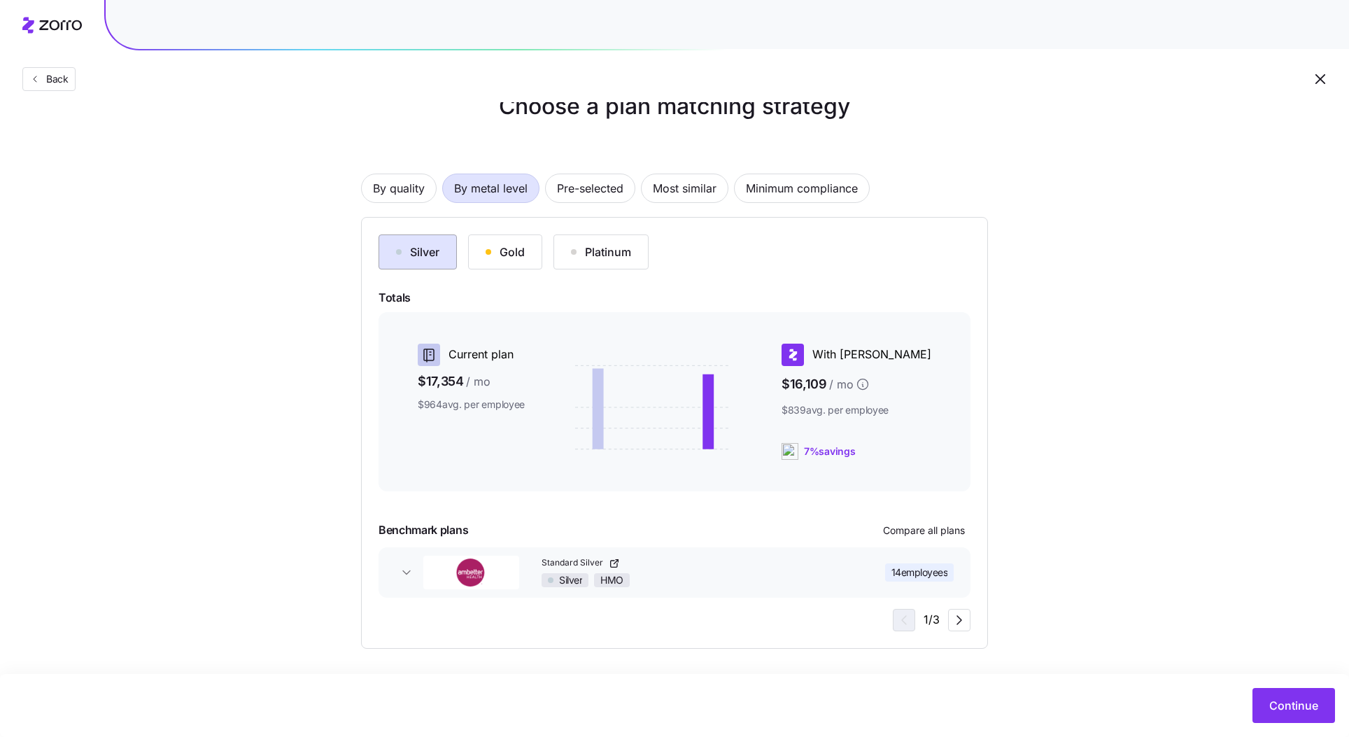
click at [429, 248] on div "Silver" at bounding box center [417, 251] width 43 height 17
click at [1296, 710] on span "Continue" at bounding box center [1293, 705] width 49 height 17
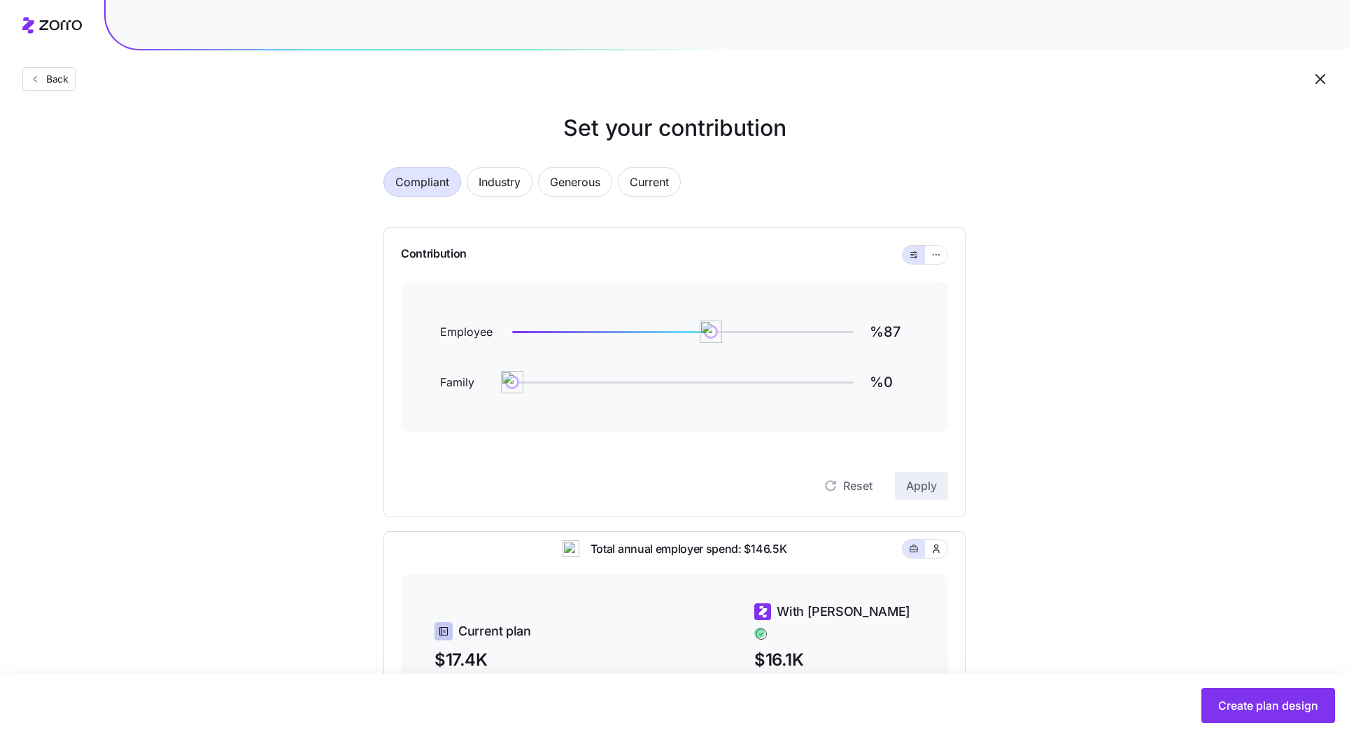
scroll to position [10, 0]
click at [932, 261] on button "button" at bounding box center [935, 256] width 11 height 11
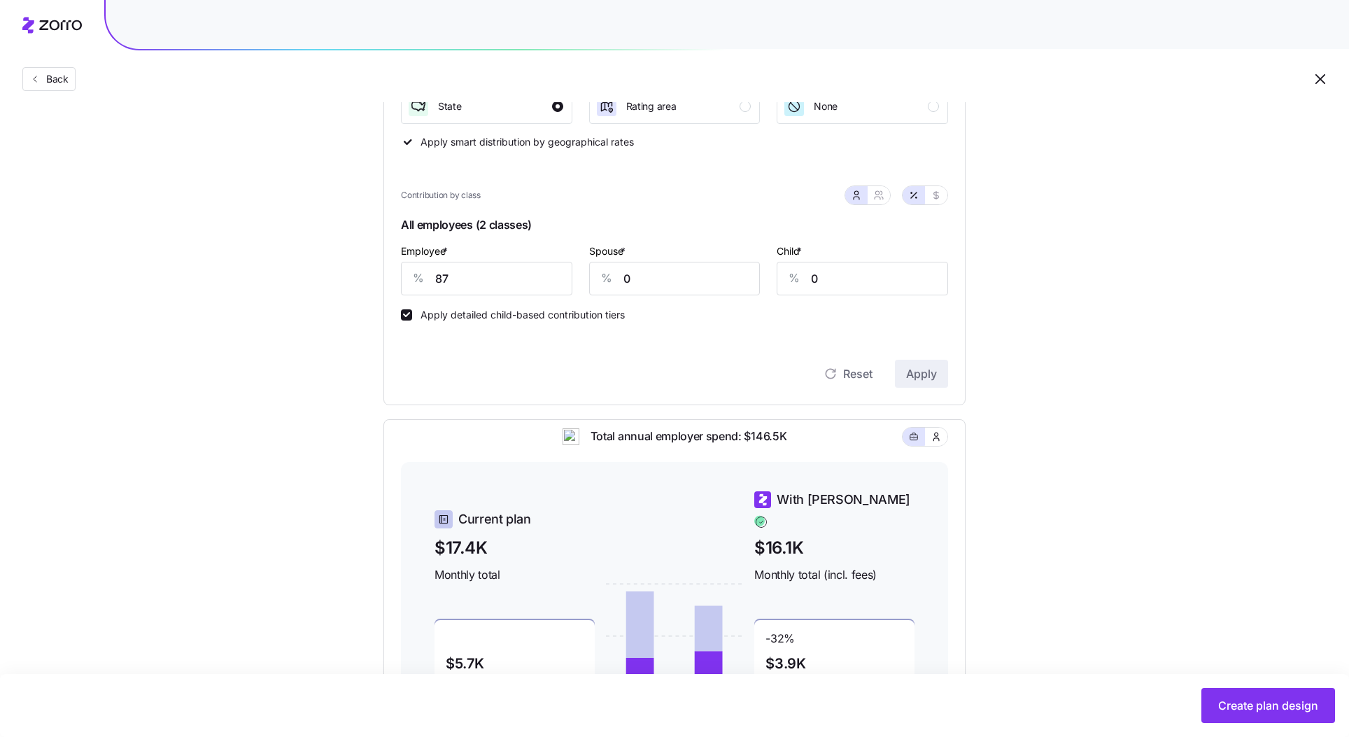
scroll to position [249, 0]
click at [477, 276] on input "87" at bounding box center [486, 277] width 171 height 34
type input "60"
type input "300"
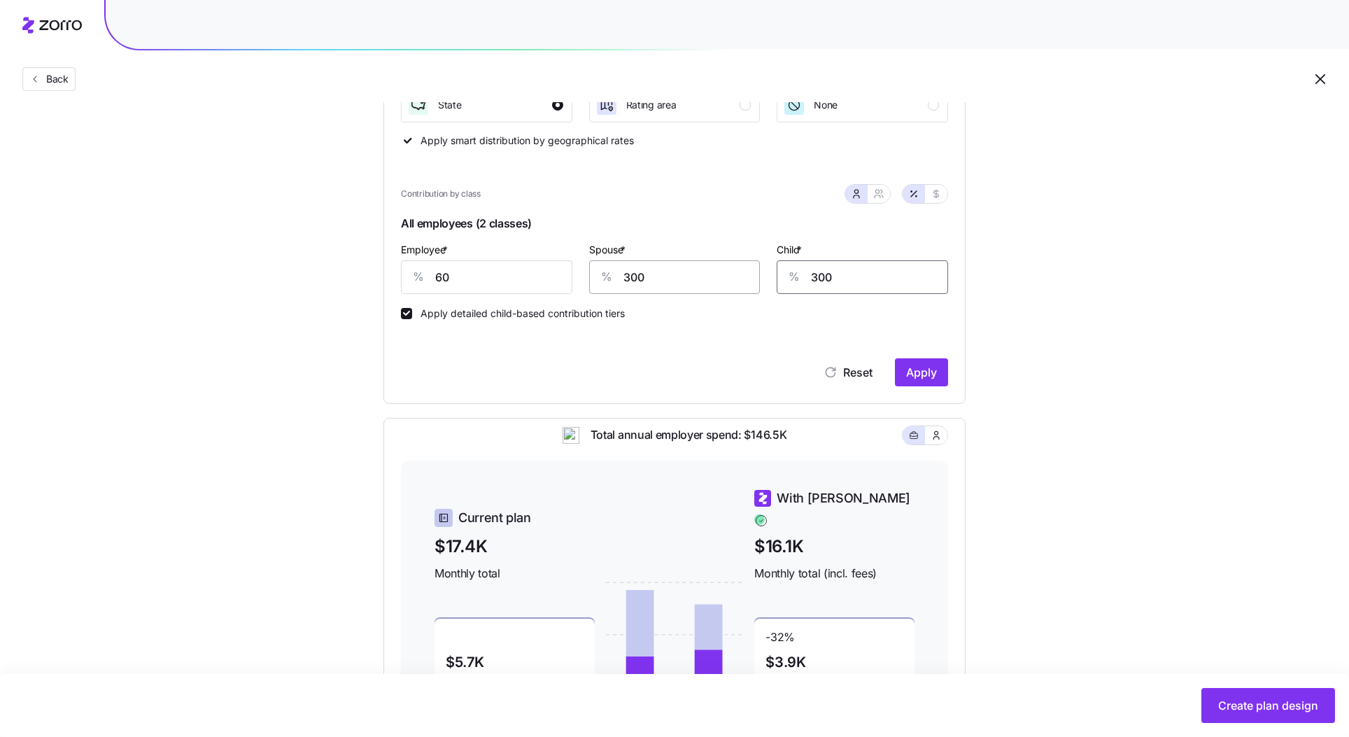
type input "300"
click at [640, 276] on input "300" at bounding box center [674, 277] width 171 height 34
type input "30"
click at [862, 281] on input "300" at bounding box center [861, 277] width 171 height 34
type input "30"
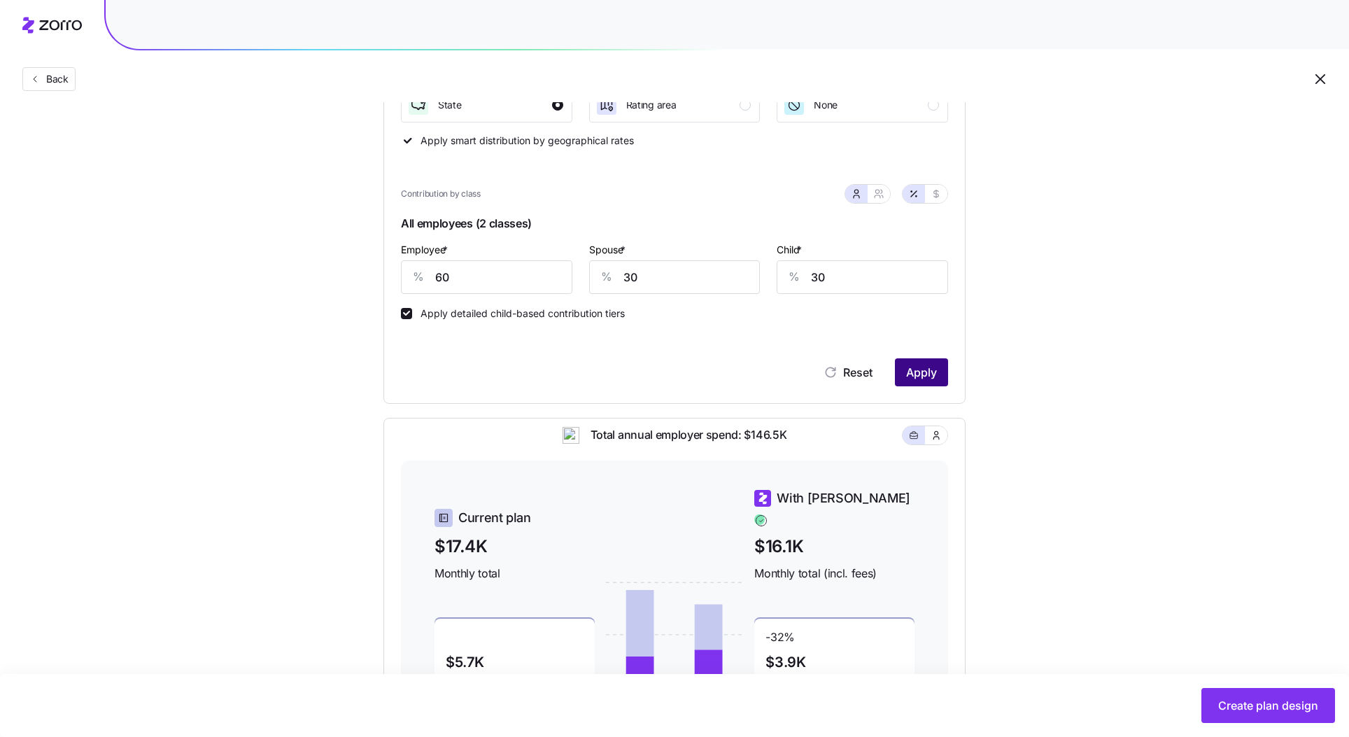
click at [925, 370] on span "Apply" at bounding box center [921, 372] width 31 height 17
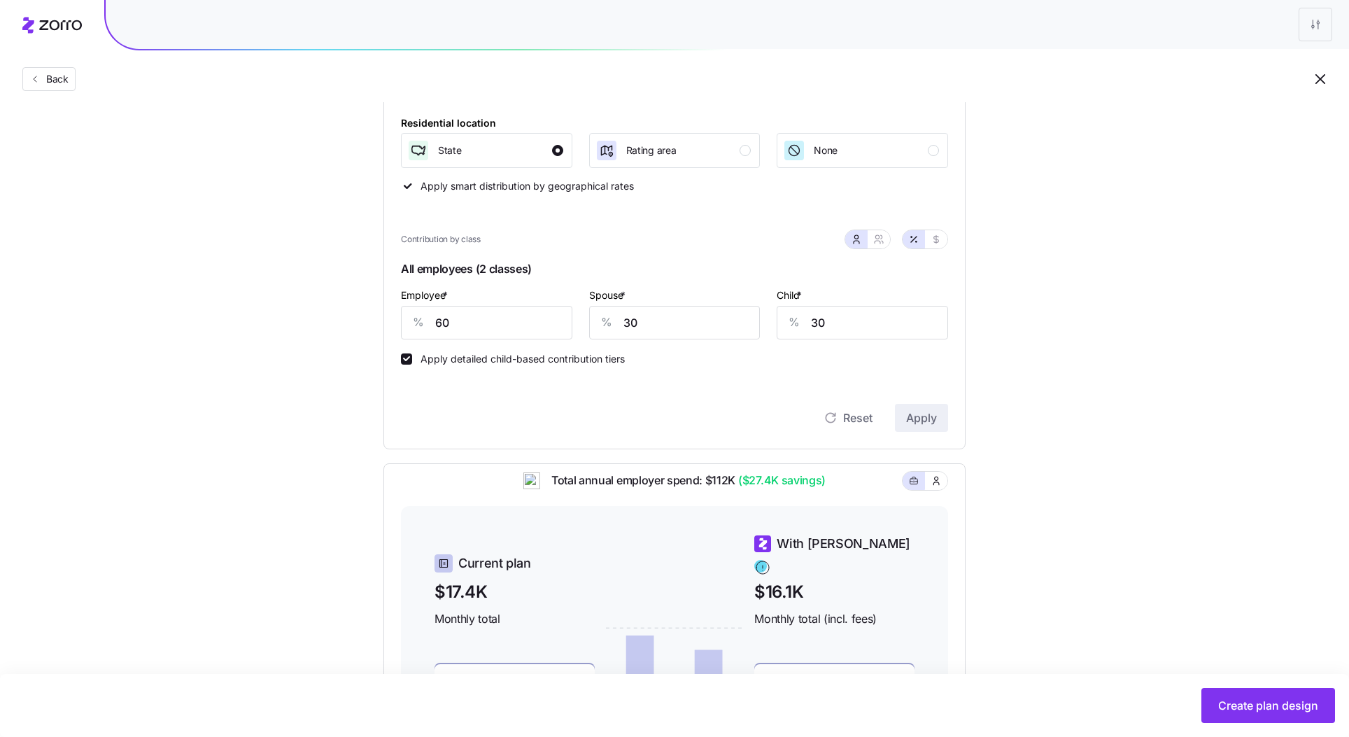
scroll to position [184, 0]
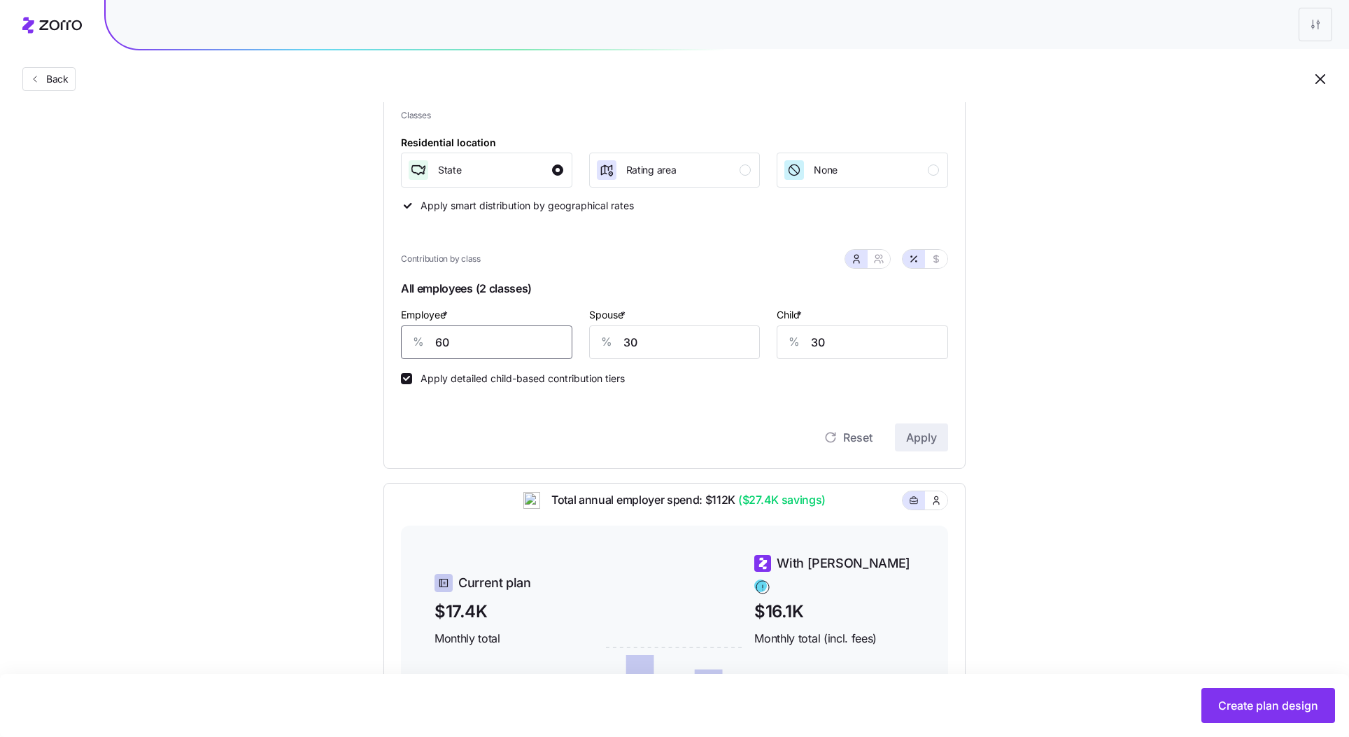
click at [480, 346] on input "60" at bounding box center [486, 342] width 171 height 34
type input "70"
click at [933, 429] on span "Apply" at bounding box center [921, 437] width 31 height 17
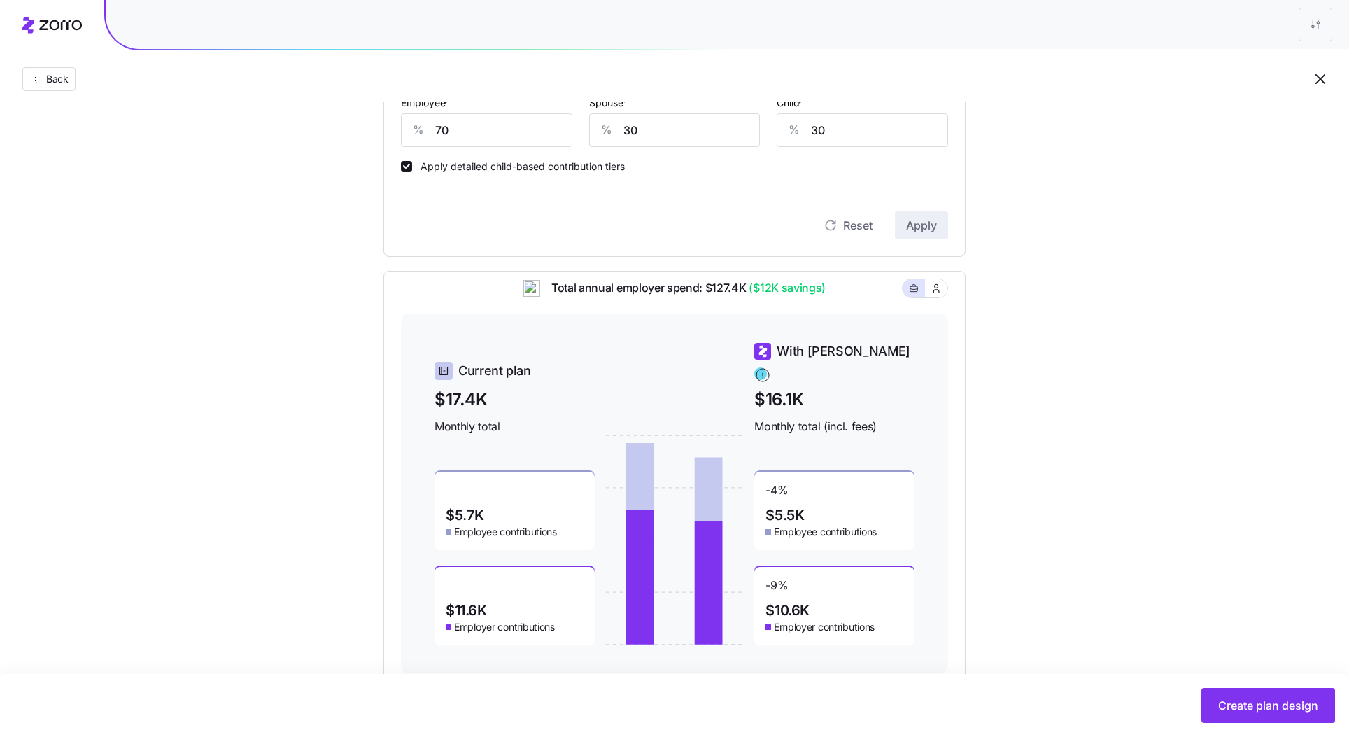
scroll to position [391, 0]
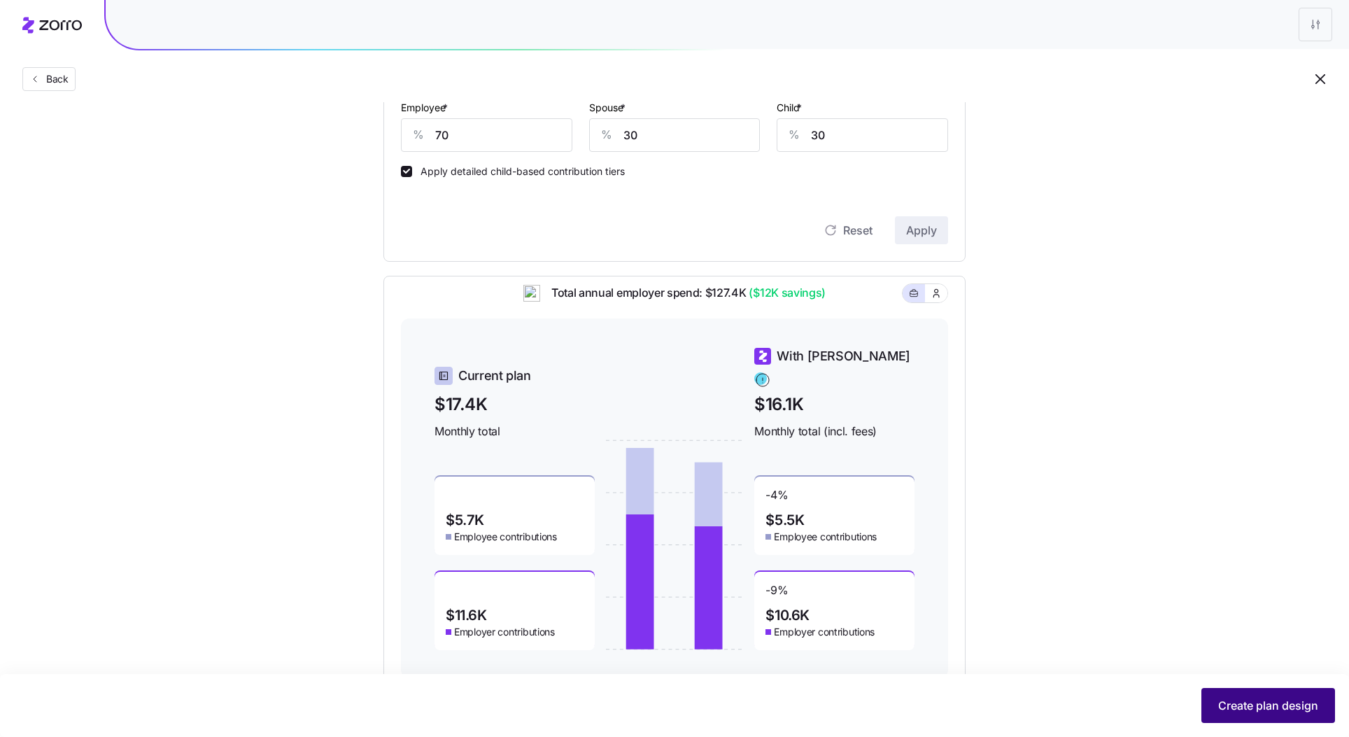
click at [1261, 701] on span "Create plan design" at bounding box center [1268, 705] width 100 height 17
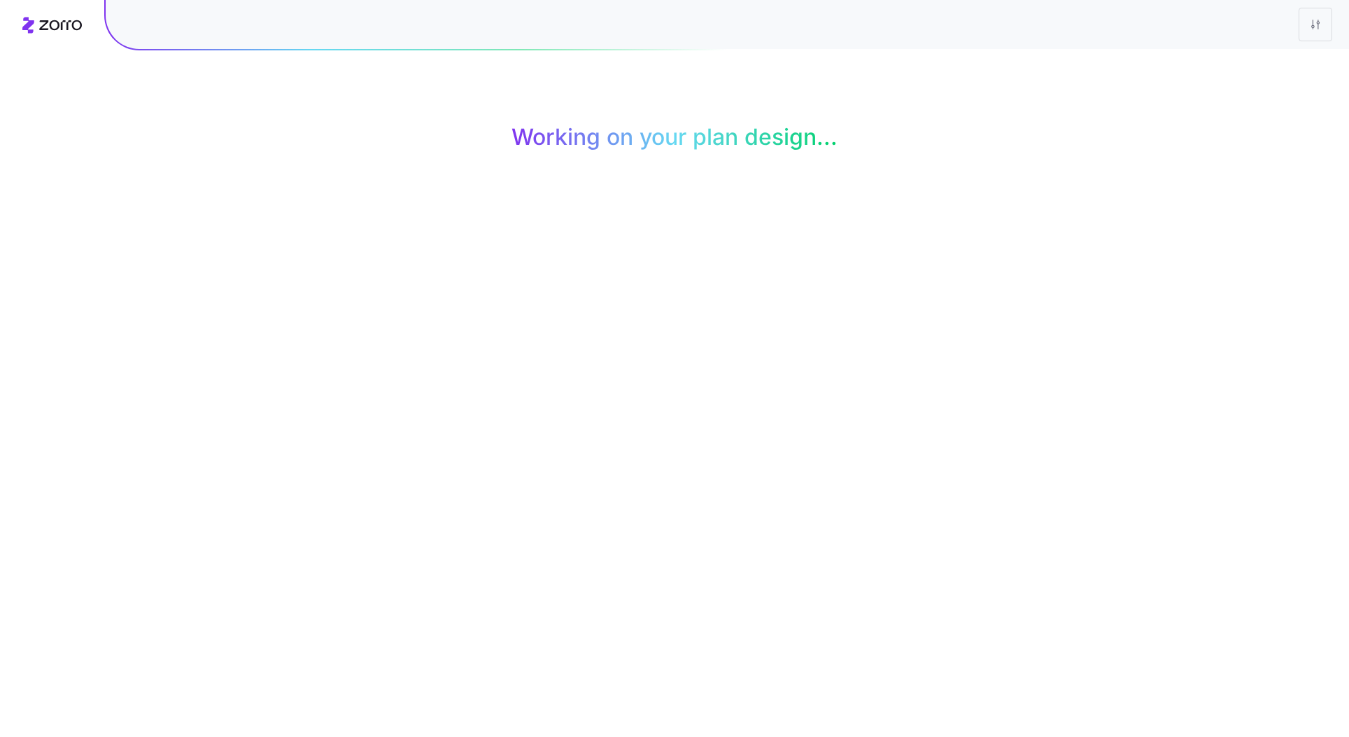
scroll to position [0, 0]
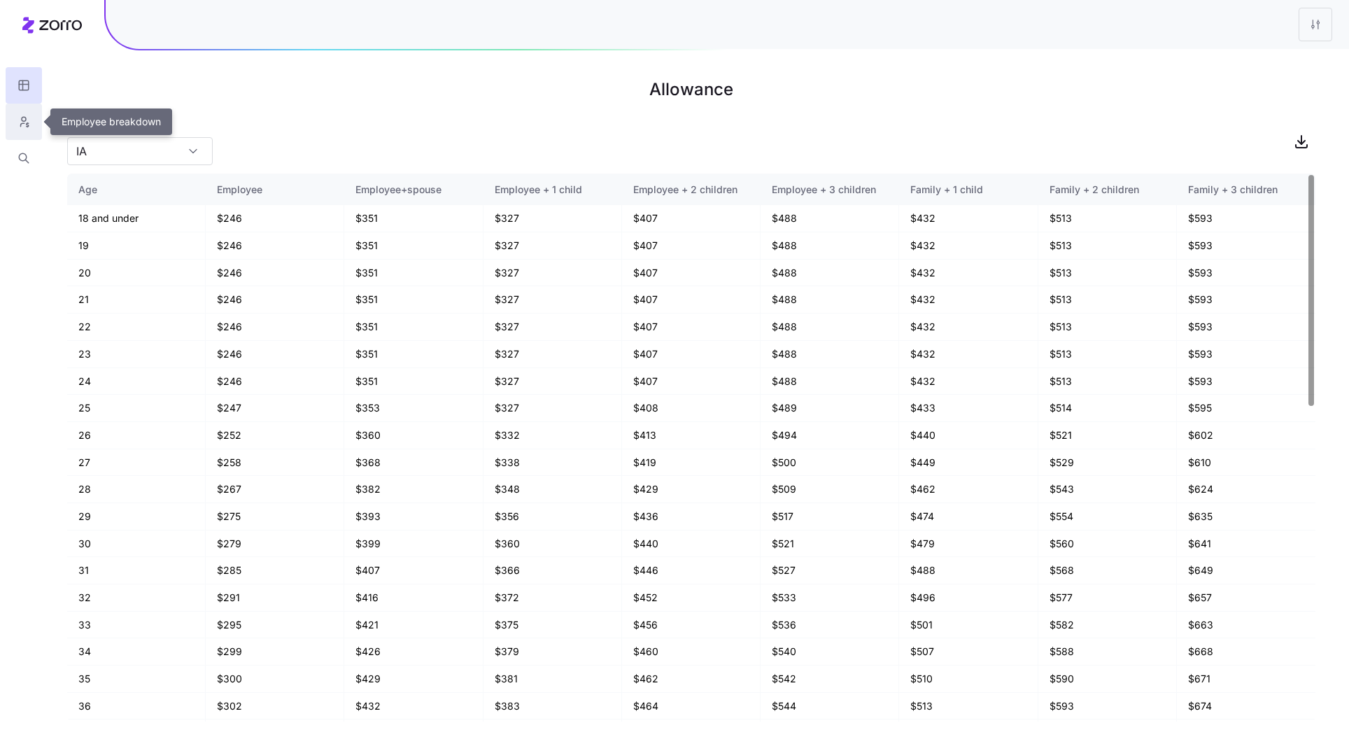
click at [33, 119] on button "button" at bounding box center [24, 122] width 36 height 36
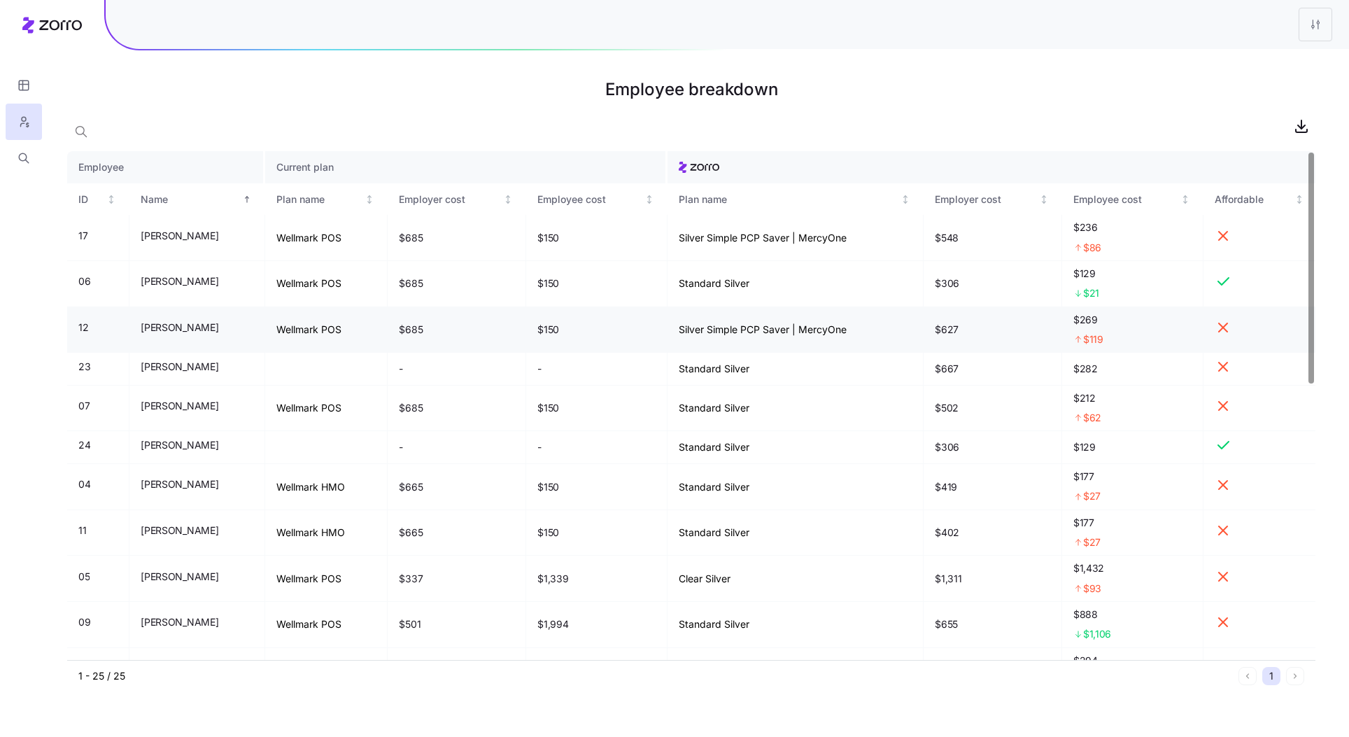
click at [308, 320] on td "Wellmark POS" at bounding box center [326, 330] width 123 height 46
click at [317, 329] on td "Wellmark POS" at bounding box center [326, 330] width 123 height 46
click at [14, 96] on button "button" at bounding box center [24, 85] width 36 height 36
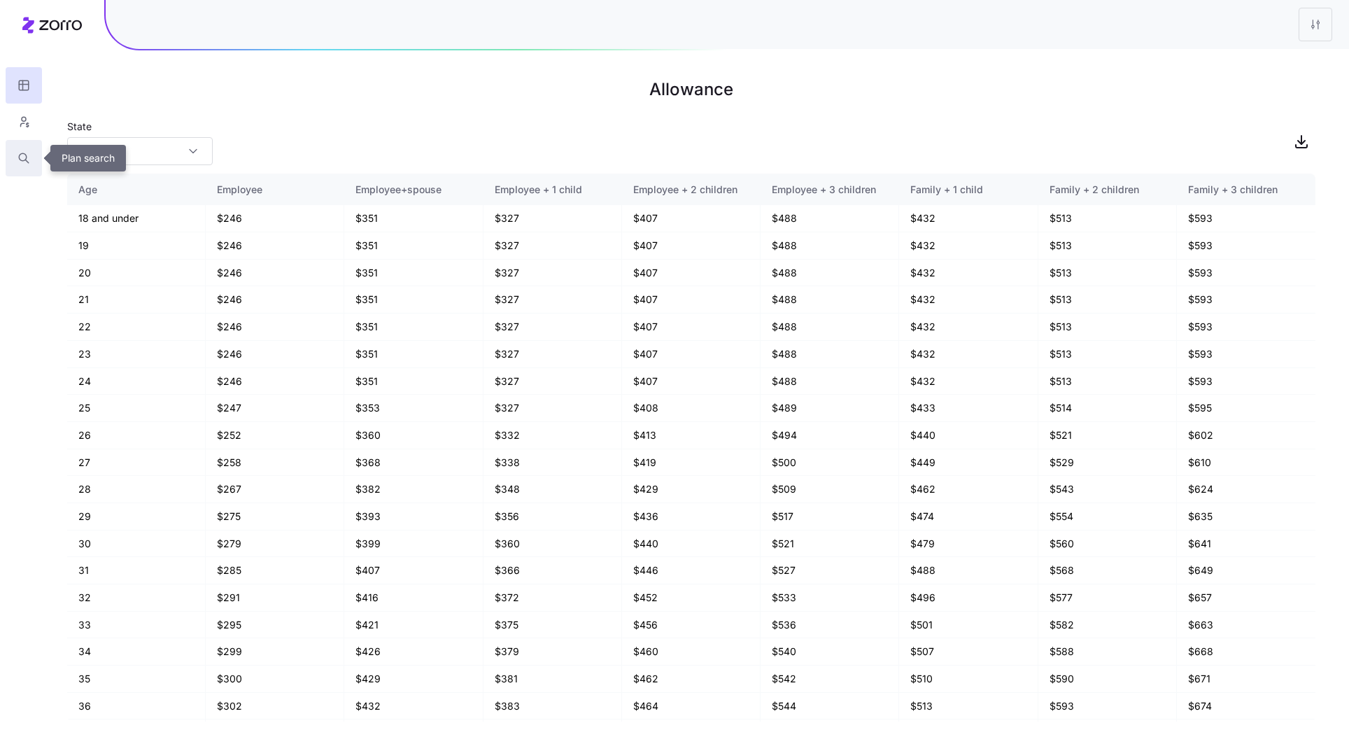
click at [24, 162] on icon "button" at bounding box center [23, 158] width 13 height 14
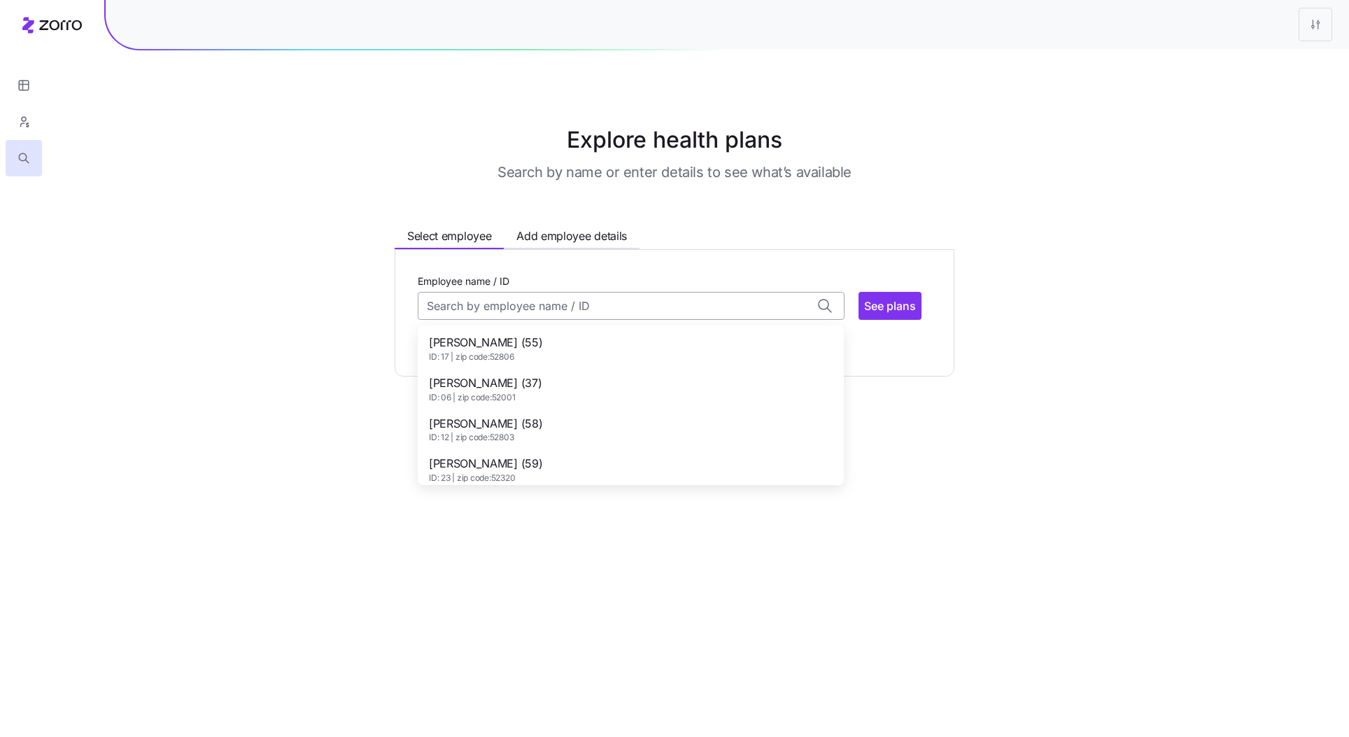
click at [535, 315] on input "Employee name / ID" at bounding box center [631, 306] width 427 height 28
click at [520, 385] on span "Amy Felderman (37)" at bounding box center [485, 382] width 113 height 17
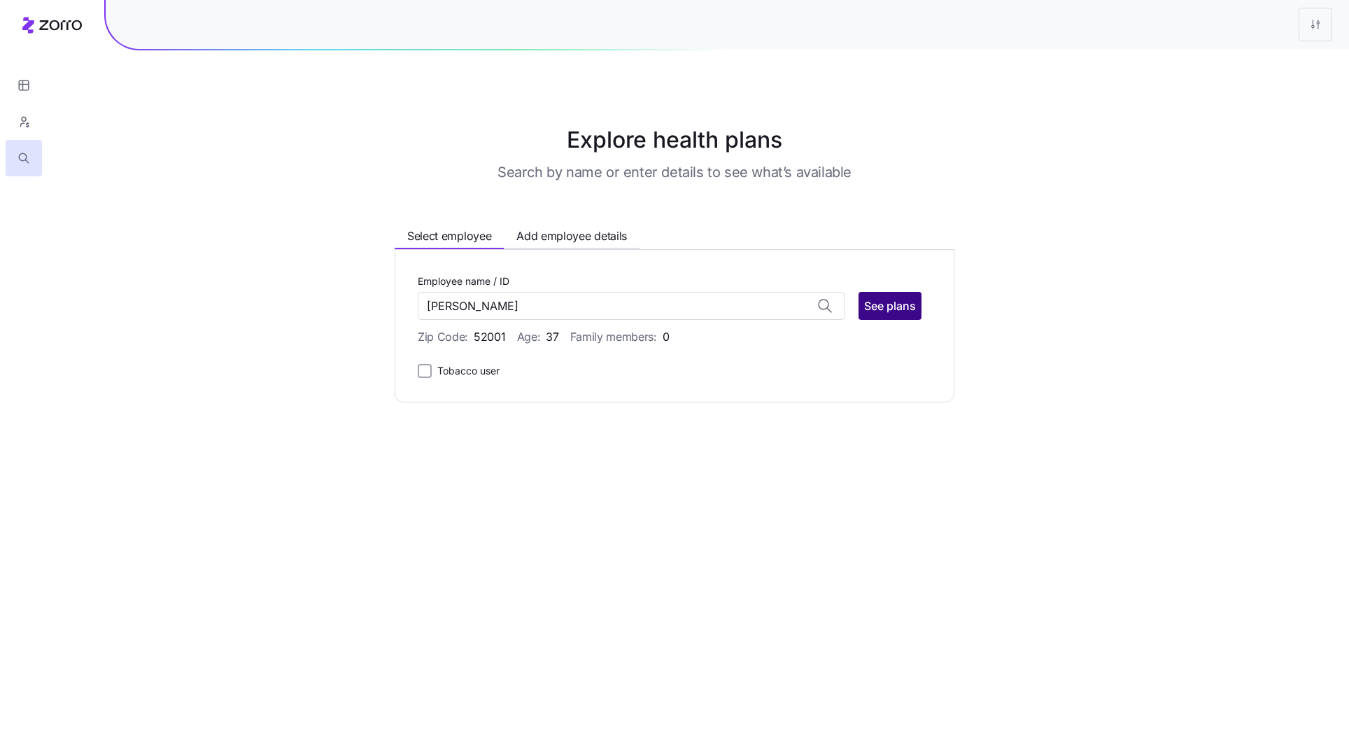
drag, startPoint x: 903, startPoint y: 285, endPoint x: 901, endPoint y: 294, distance: 8.7
click at [903, 285] on div "Employee name / ID Amy Felderman No matches found for name or ID See plans" at bounding box center [670, 296] width 504 height 48
click at [897, 307] on span "See plans" at bounding box center [890, 305] width 52 height 17
type input "Amy Felderman (ID: 06)"
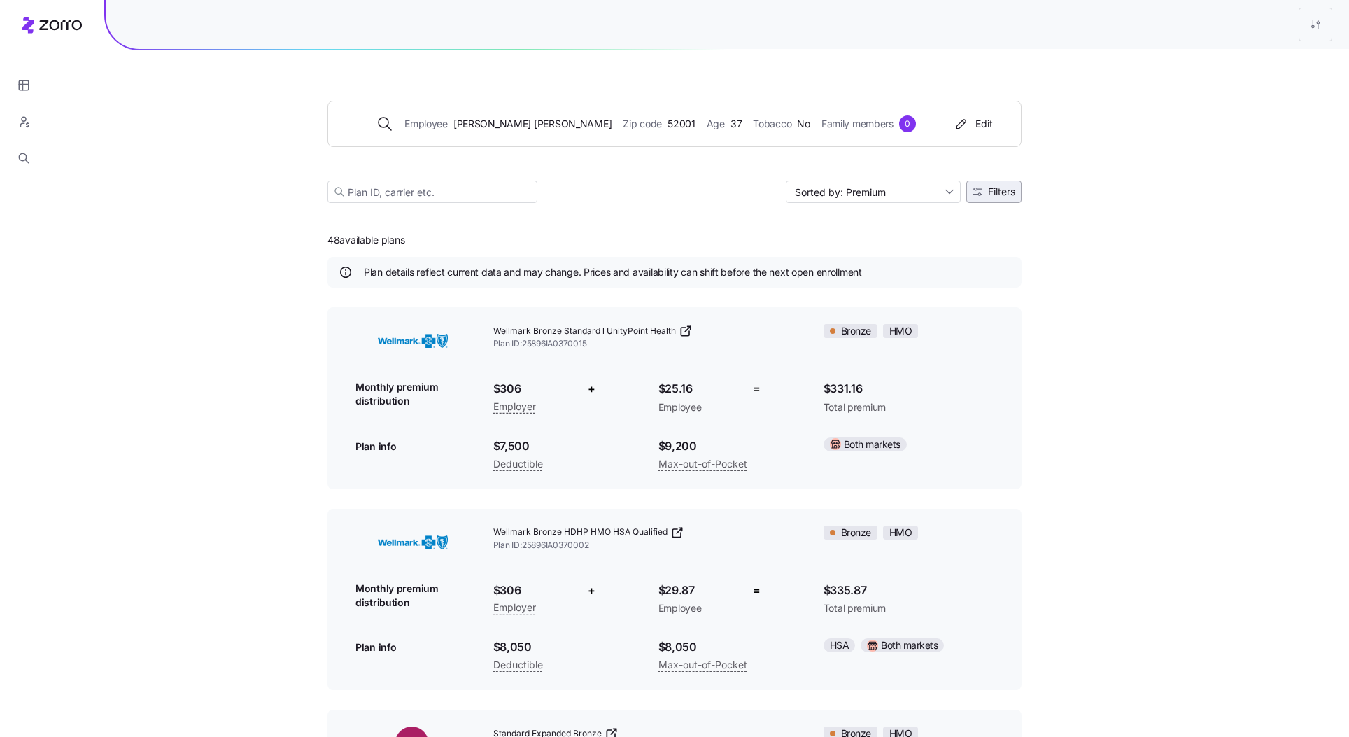
click at [1001, 202] on button "Filters" at bounding box center [993, 191] width 55 height 22
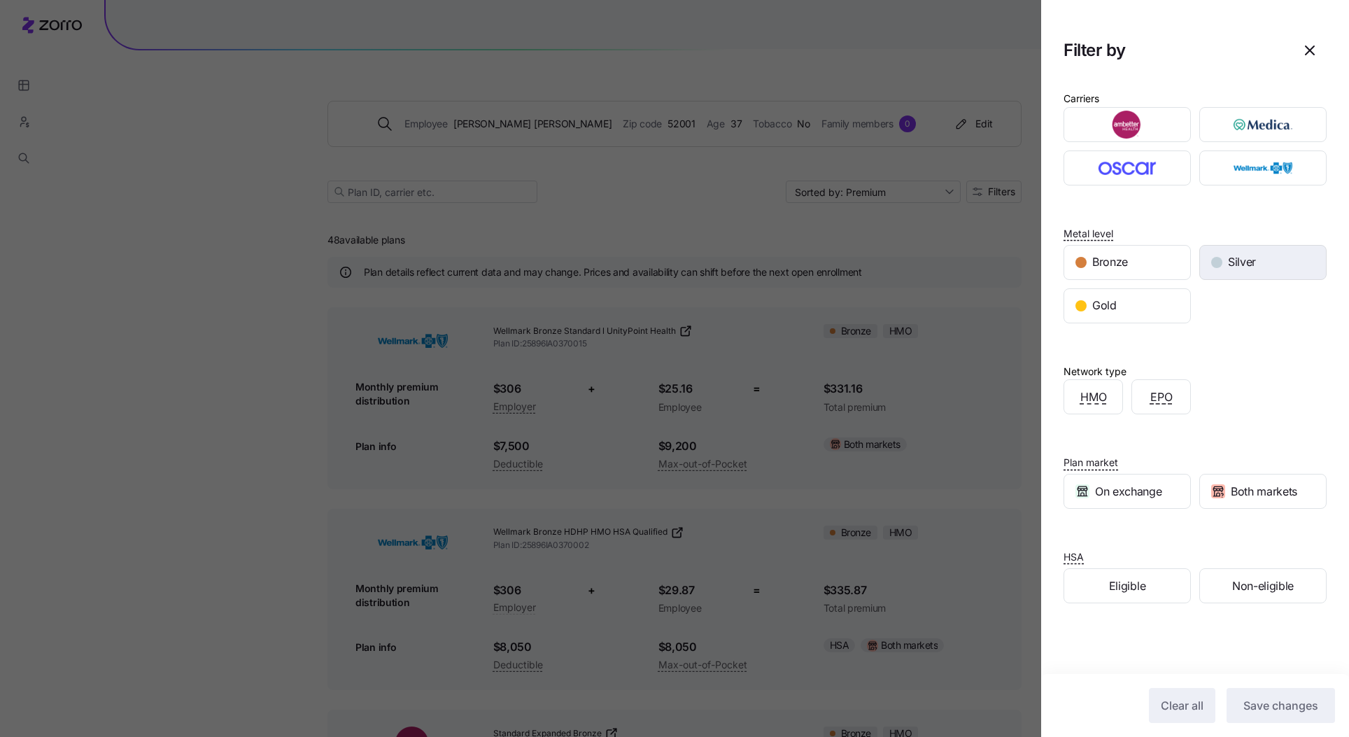
click at [1250, 262] on span "Silver" at bounding box center [1242, 261] width 28 height 17
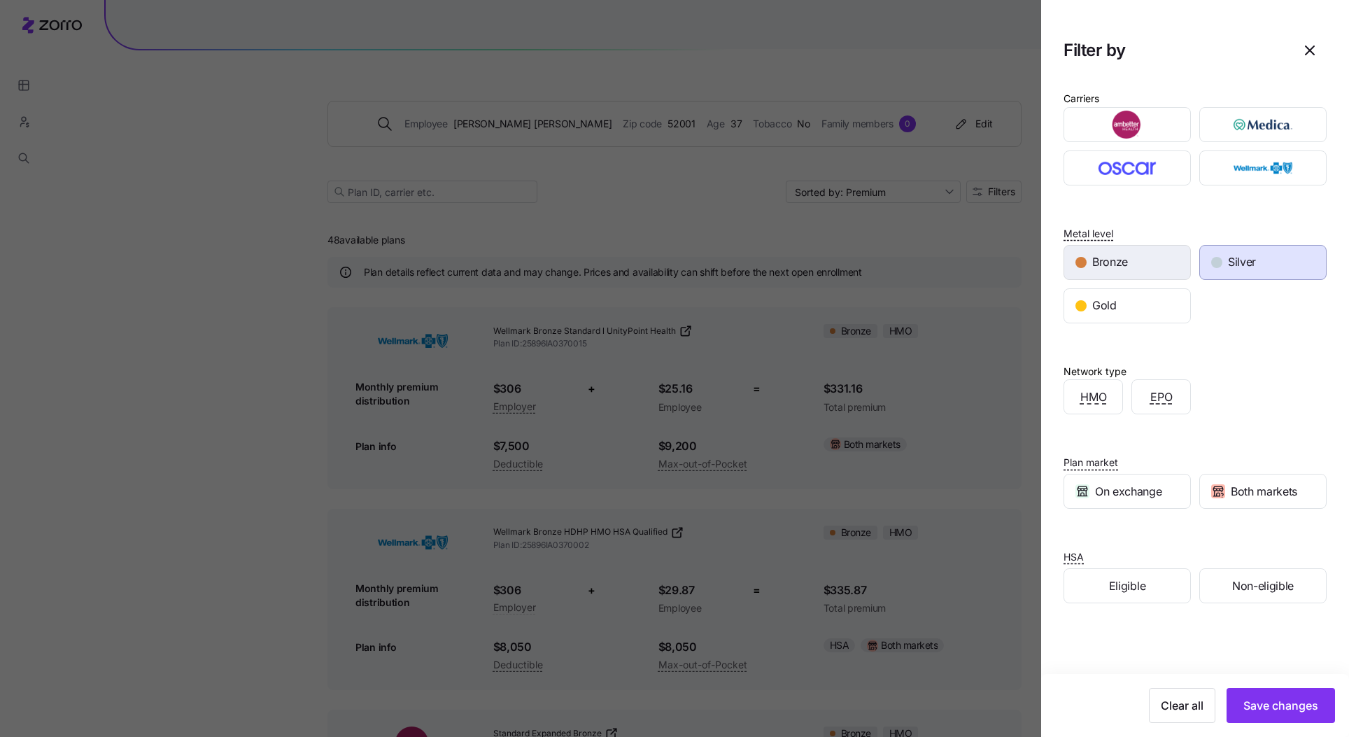
click at [1123, 262] on span "Bronze" at bounding box center [1110, 261] width 36 height 17
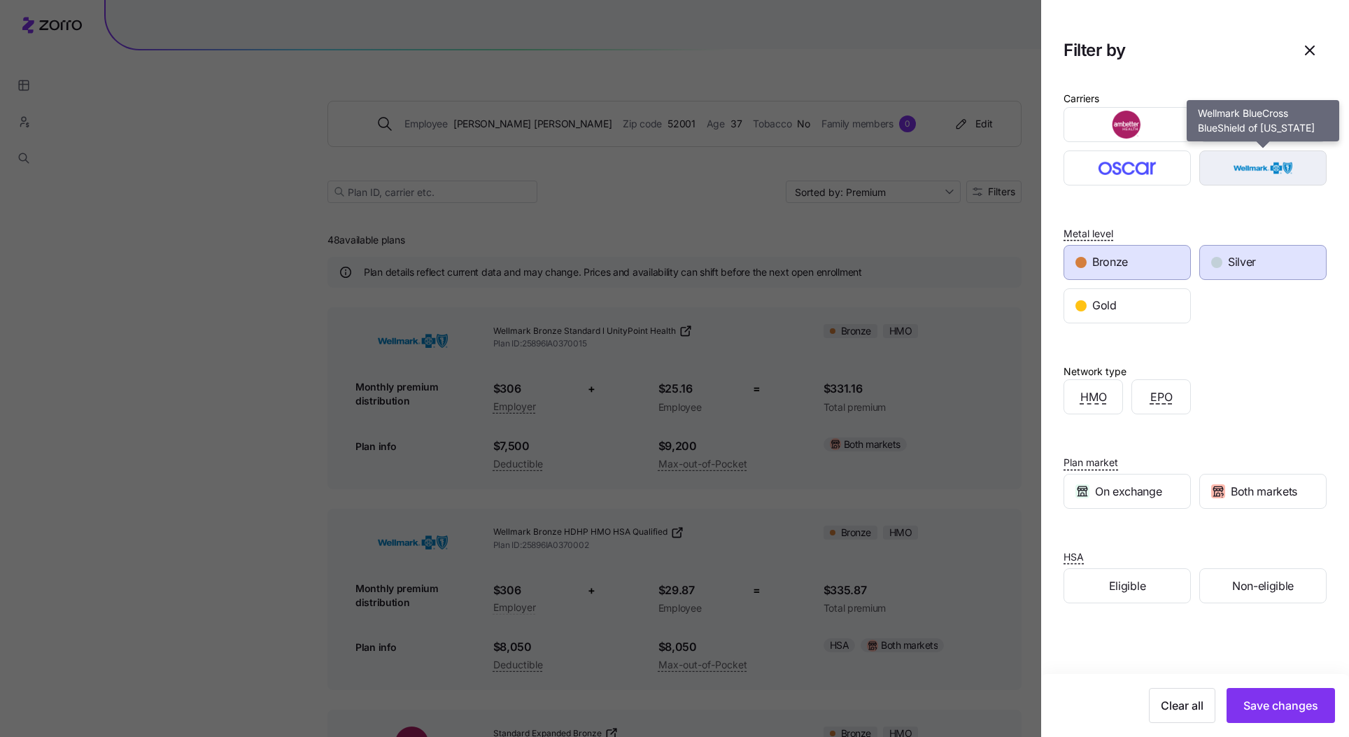
click at [1262, 164] on img "button" at bounding box center [1263, 168] width 103 height 28
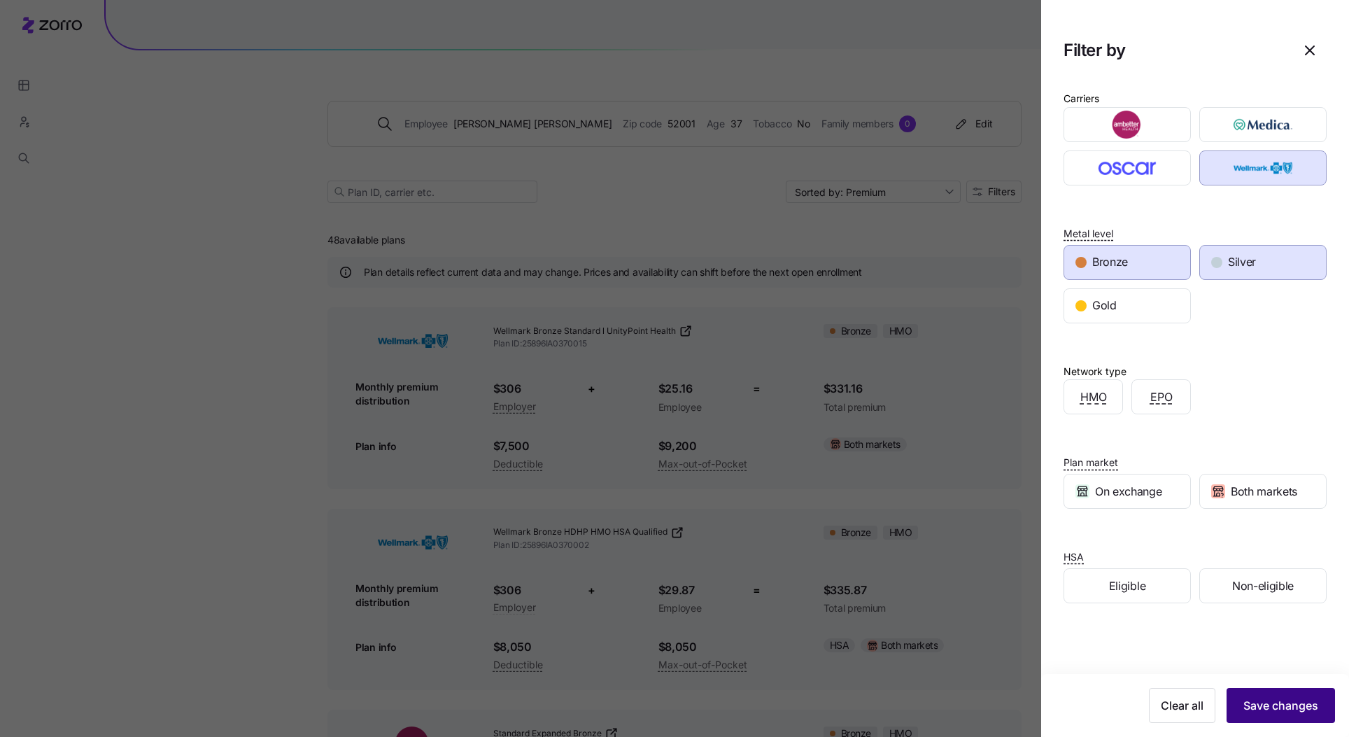
click at [1275, 692] on button "Save changes" at bounding box center [1280, 705] width 108 height 35
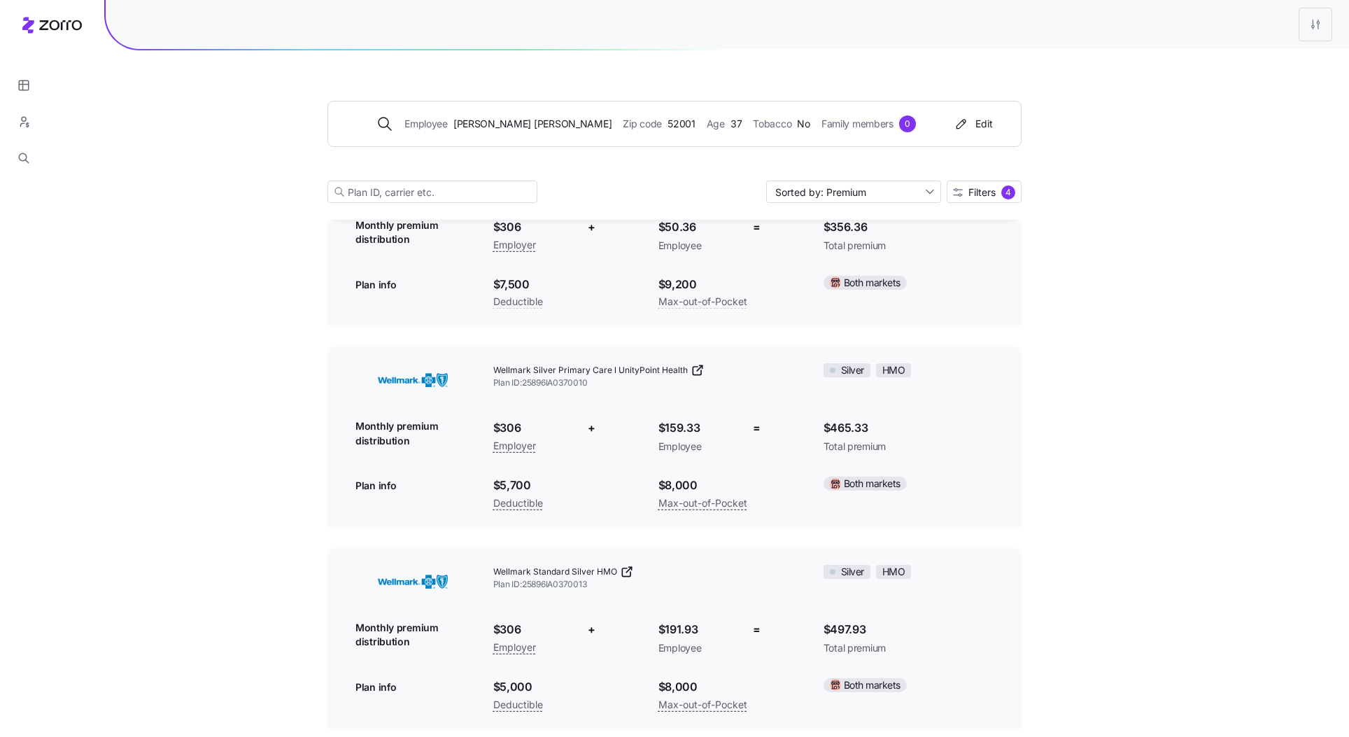
scroll to position [981, 0]
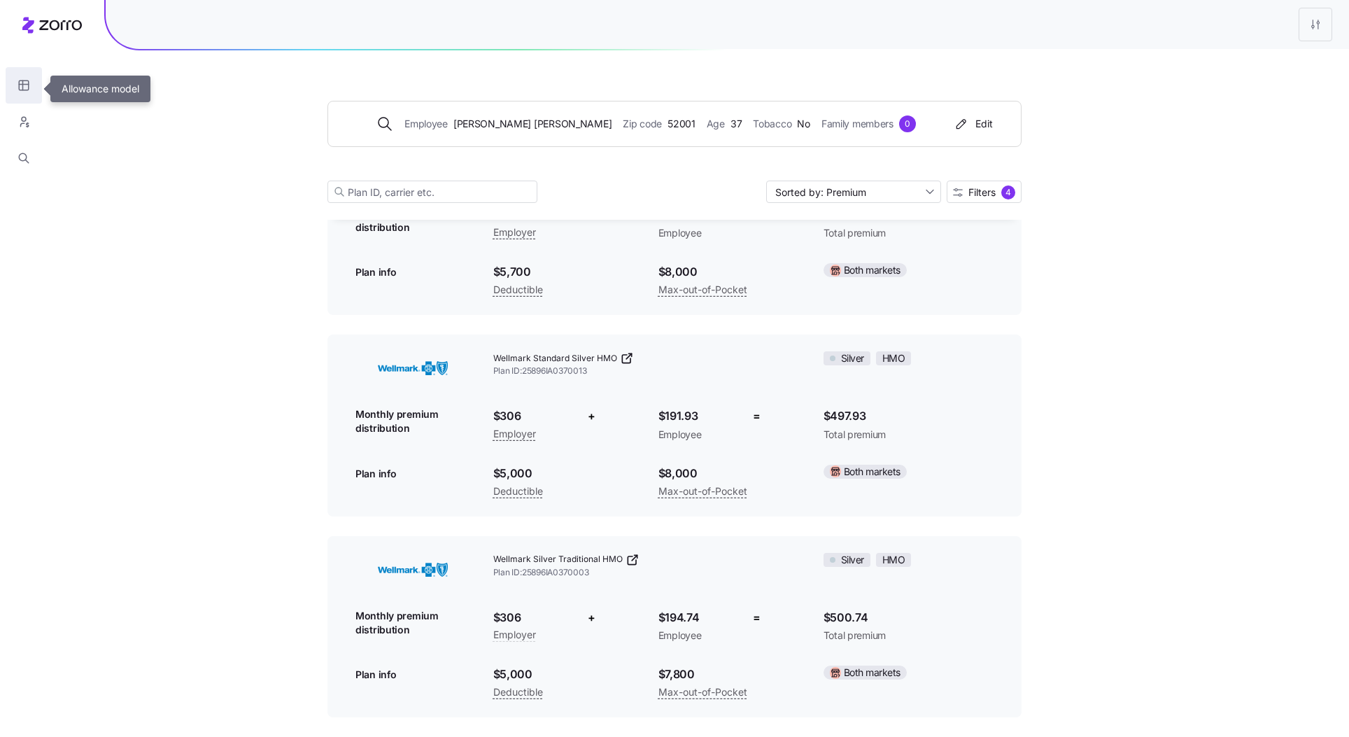
click at [30, 92] on button "button" at bounding box center [24, 85] width 36 height 36
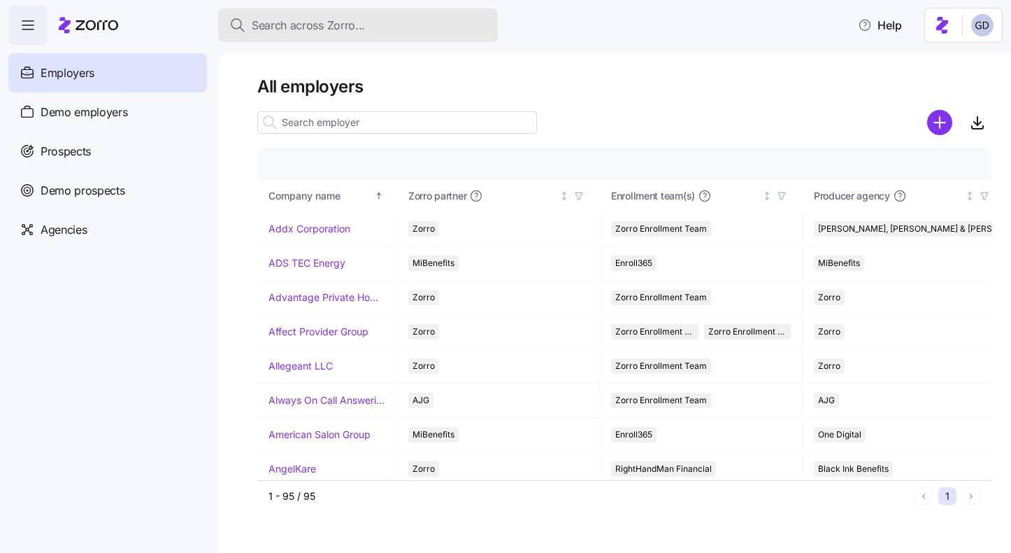
click at [346, 22] on span "Search across Zorro..." at bounding box center [308, 25] width 113 height 17
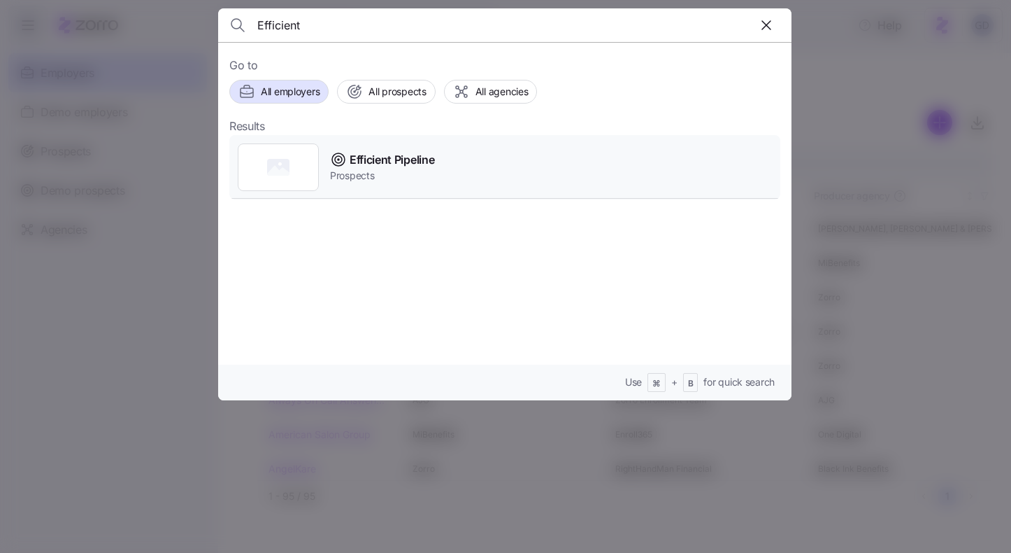
type input "Efficient"
click at [389, 167] on span "Efficient Pipeline" at bounding box center [392, 159] width 85 height 17
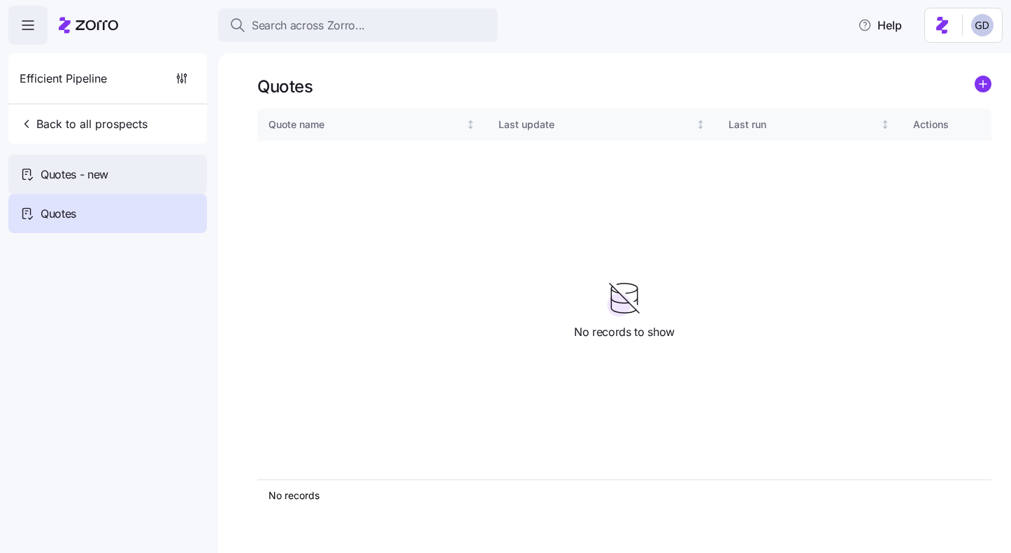
click at [122, 185] on div "Quotes - new" at bounding box center [107, 174] width 199 height 39
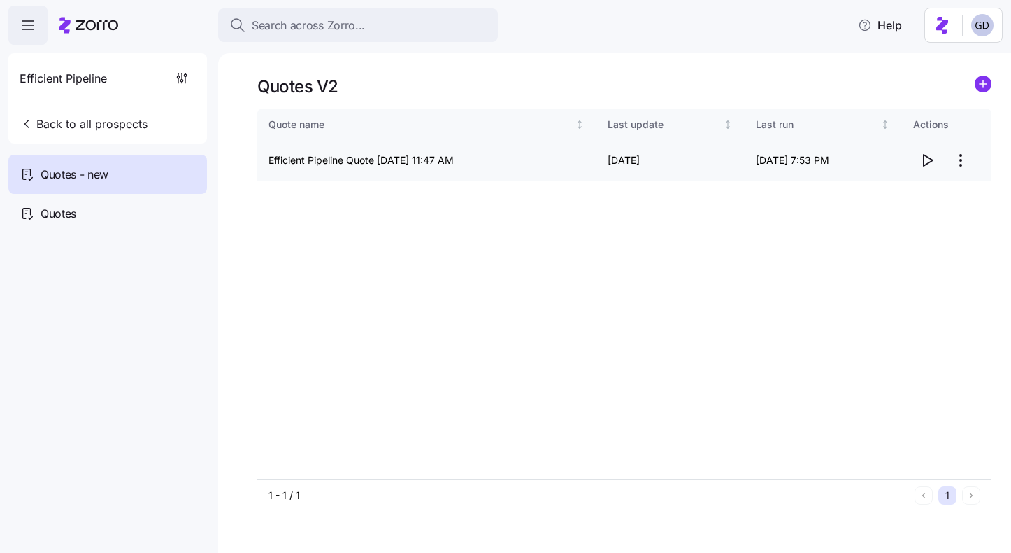
click at [927, 164] on icon "button" at bounding box center [927, 160] width 17 height 17
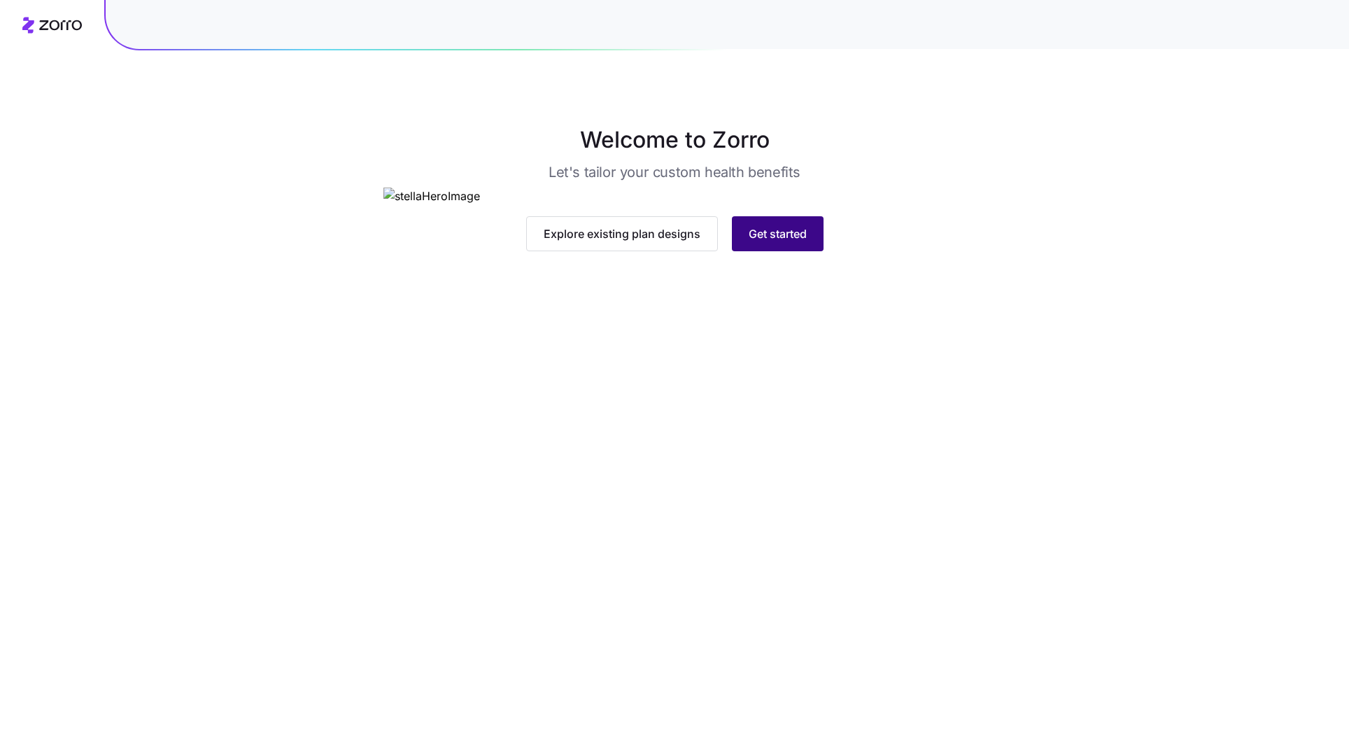
click at [758, 242] on span "Get started" at bounding box center [777, 233] width 58 height 17
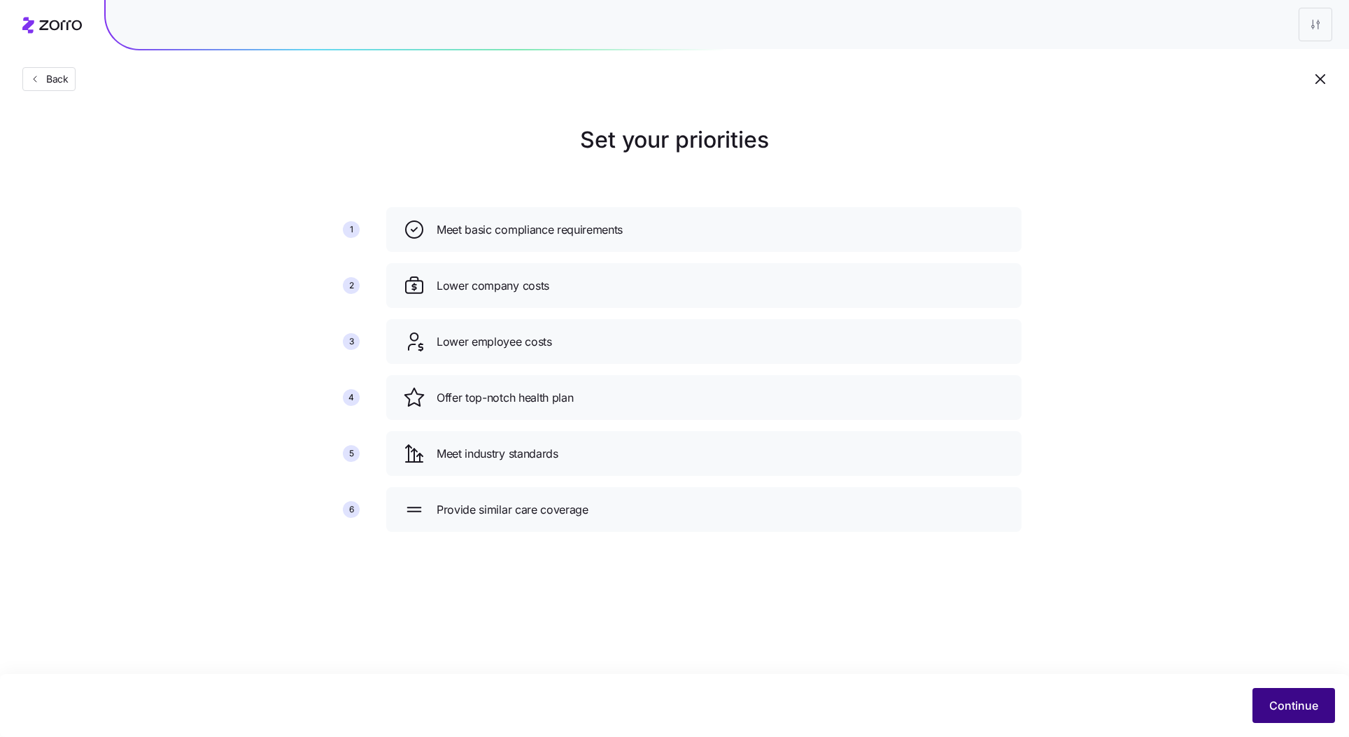
click at [1303, 709] on span "Continue" at bounding box center [1293, 705] width 49 height 17
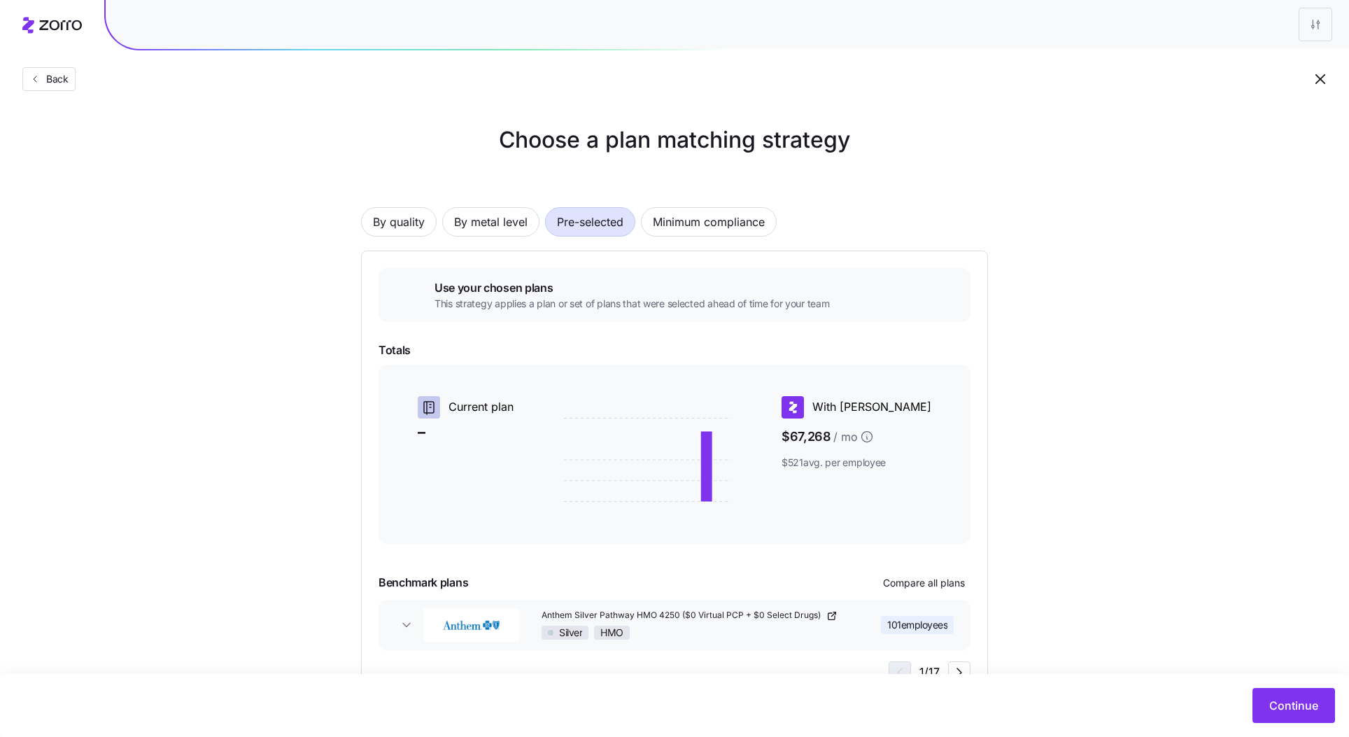
scroll to position [53, 0]
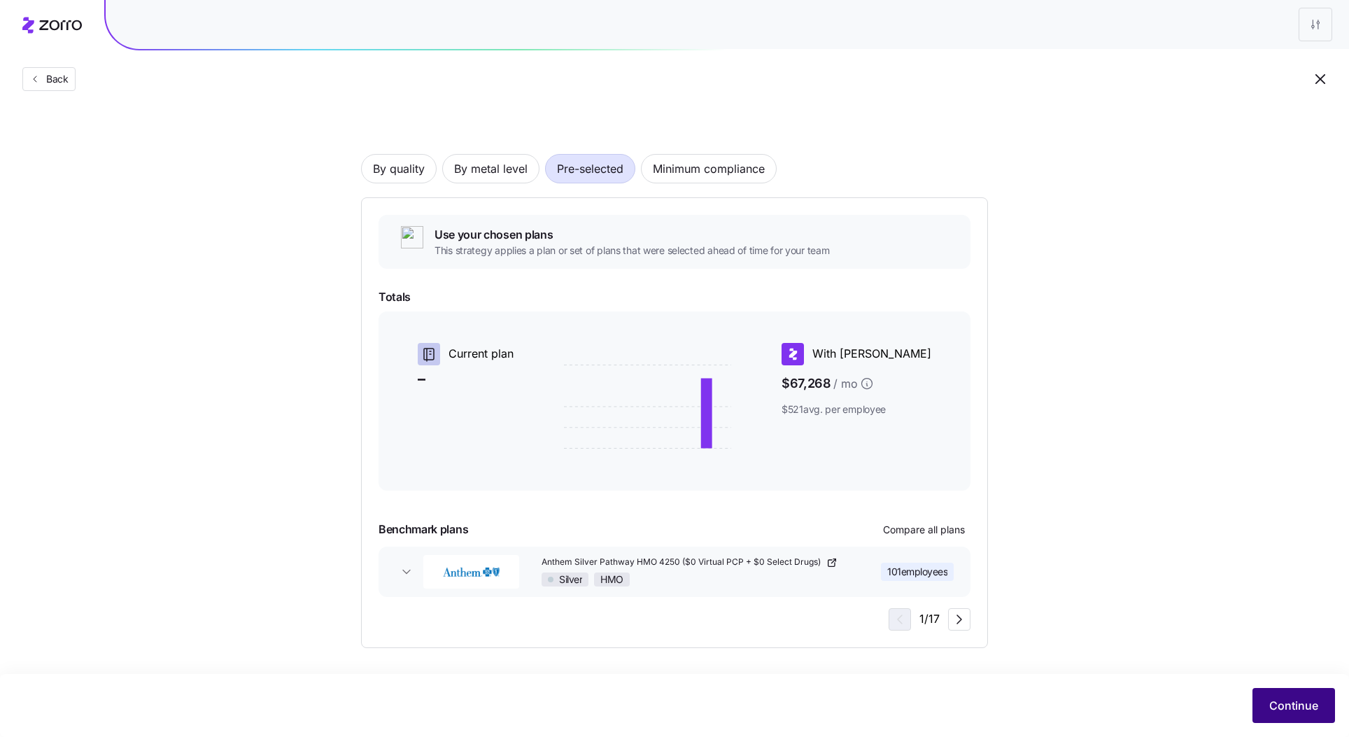
click at [1286, 709] on span "Continue" at bounding box center [1293, 705] width 49 height 17
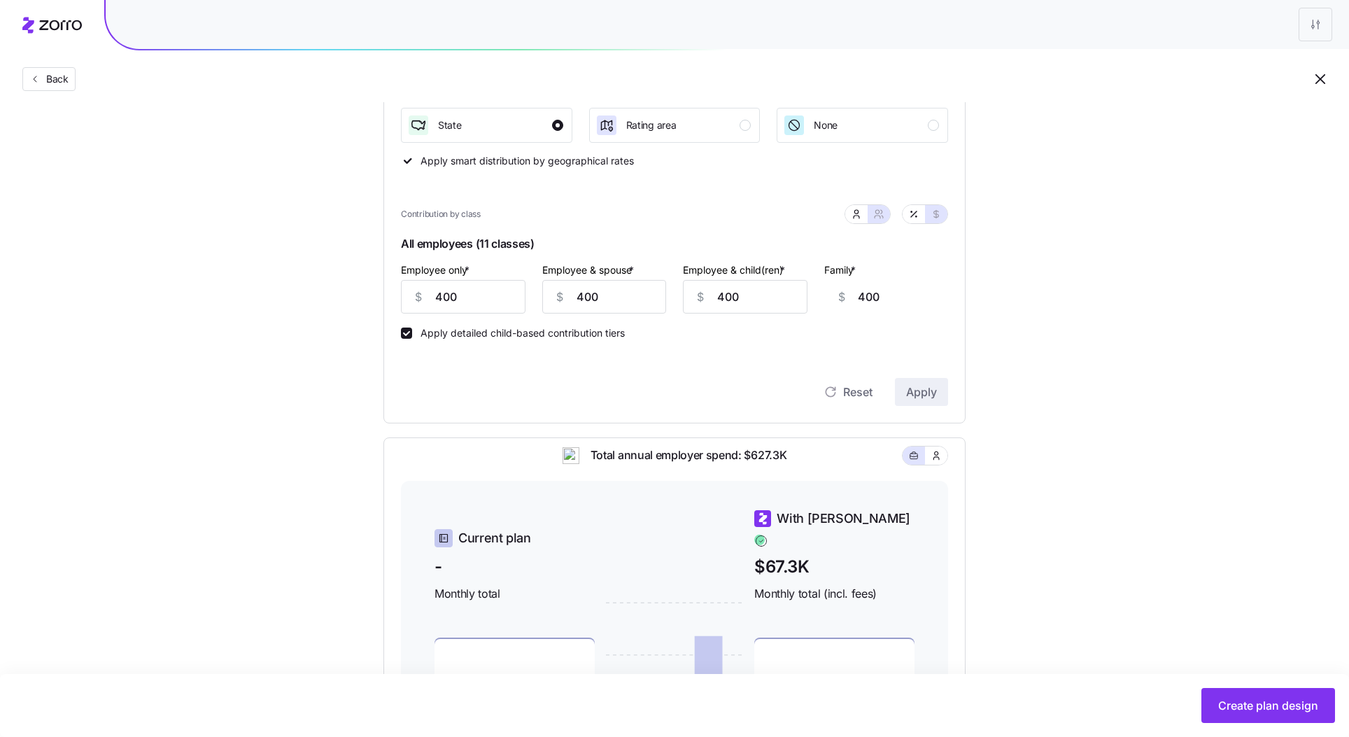
scroll to position [496, 0]
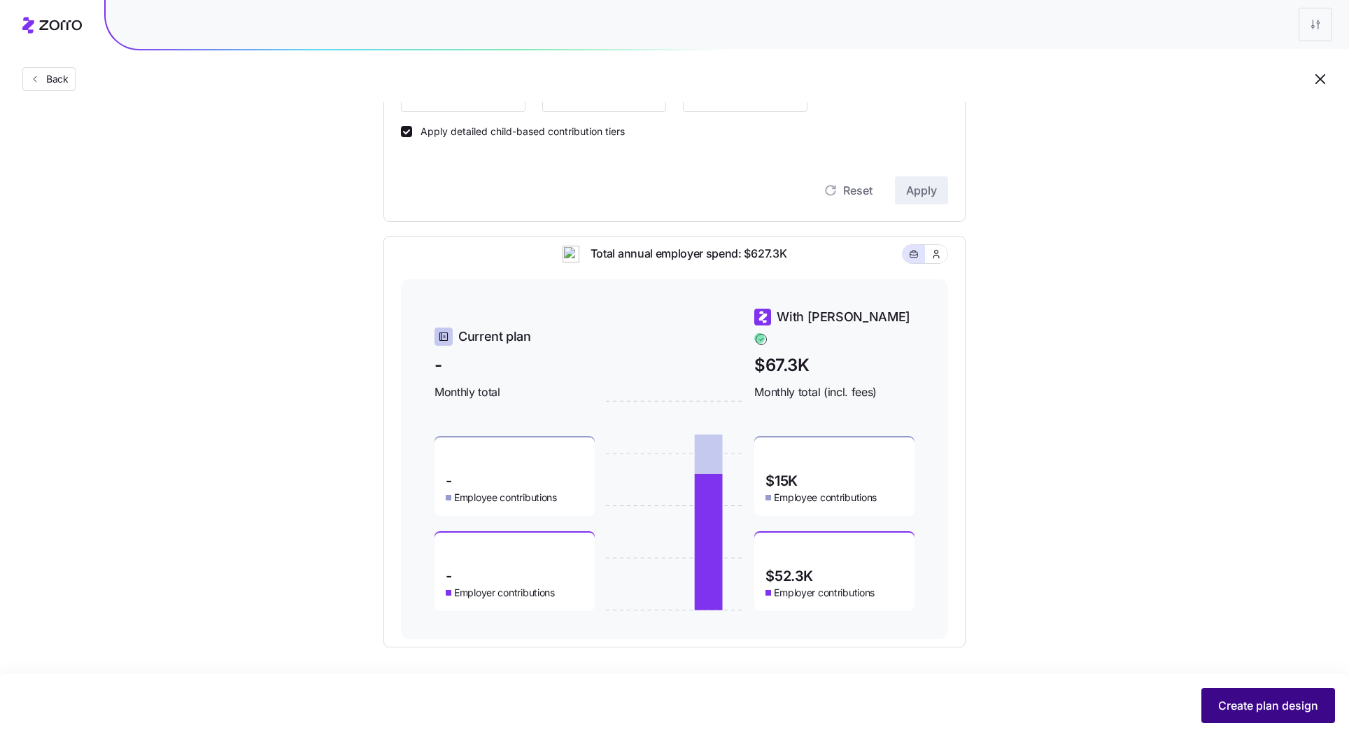
click at [1251, 716] on button "Create plan design" at bounding box center [1268, 705] width 134 height 35
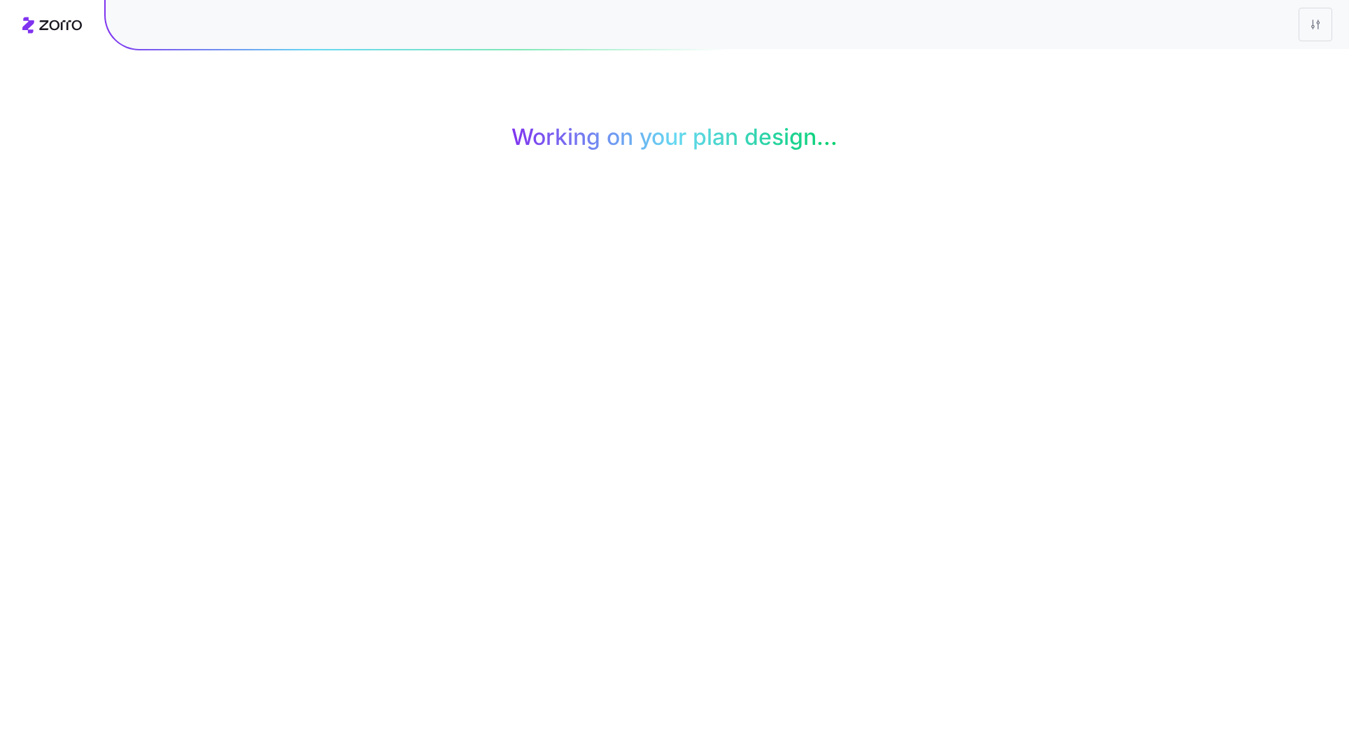
scroll to position [0, 0]
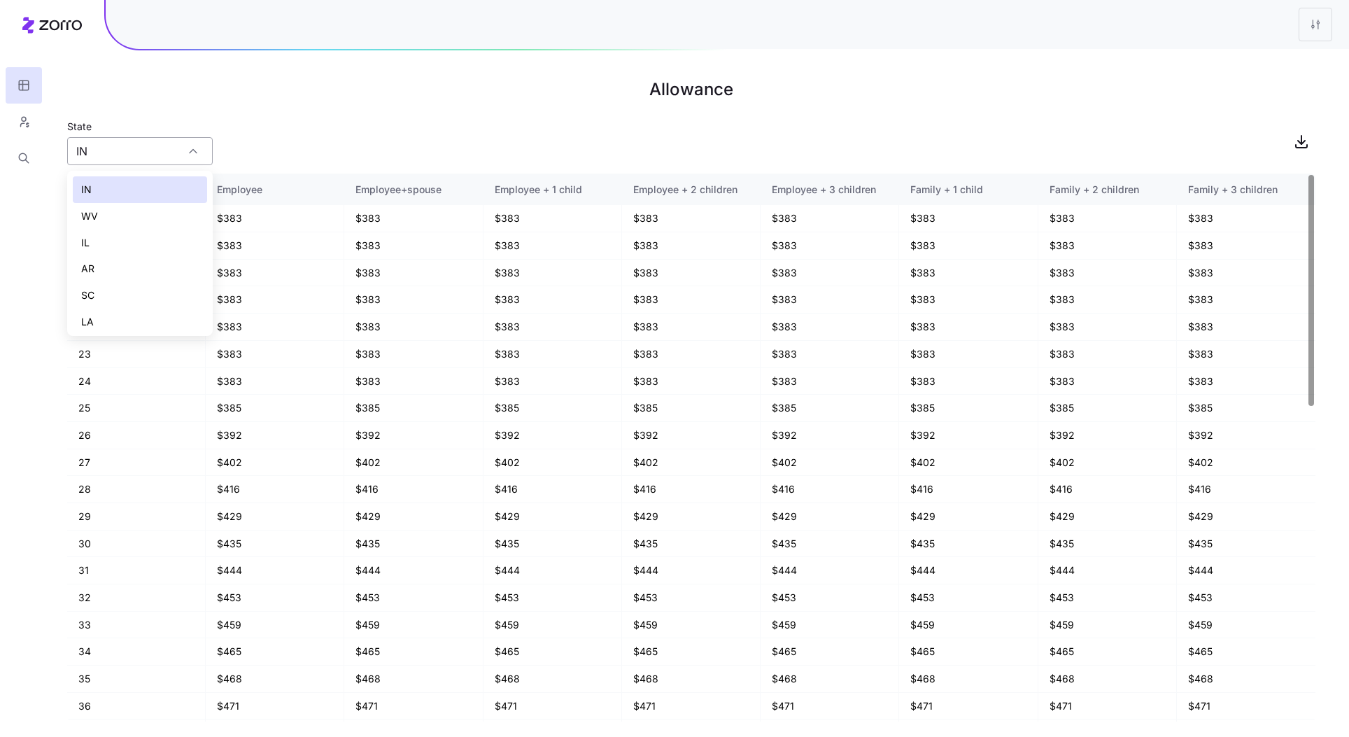
click at [100, 151] on input "IN" at bounding box center [139, 151] width 145 height 28
click at [118, 288] on div "OH" at bounding box center [140, 291] width 134 height 27
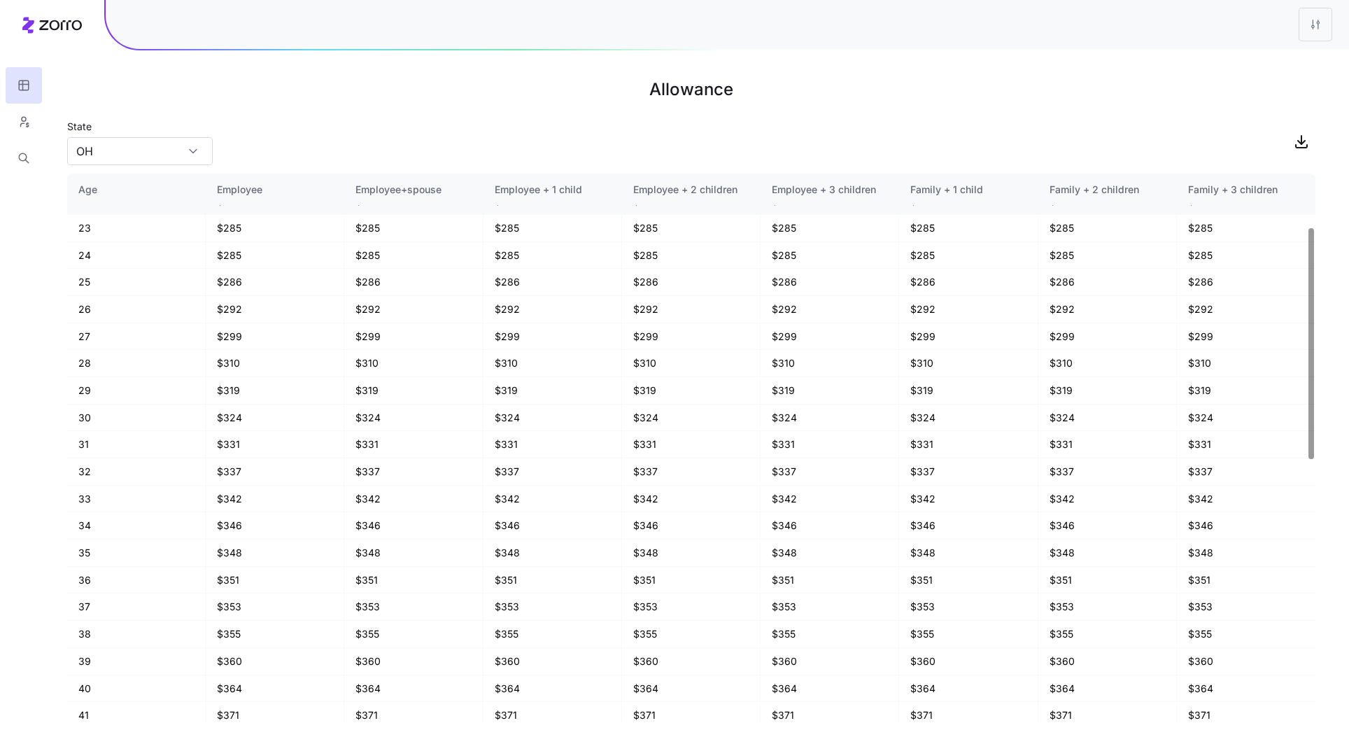
scroll to position [0, 0]
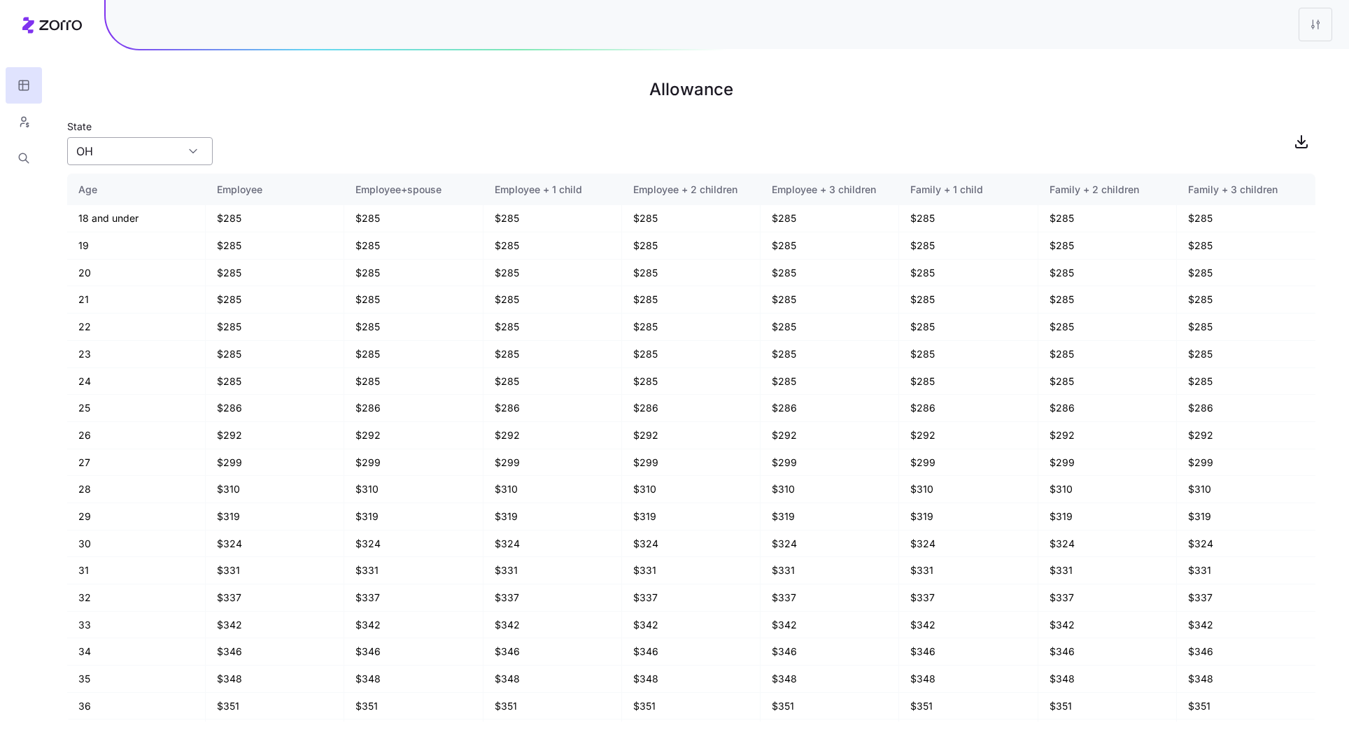
click at [138, 156] on input "OH" at bounding box center [139, 151] width 145 height 28
click at [110, 316] on div "CA" at bounding box center [140, 317] width 134 height 27
type input "CA"
click at [287, 134] on div "State [US_STATE]" at bounding box center [691, 142] width 1248 height 48
